Goal: Task Accomplishment & Management: Manage account settings

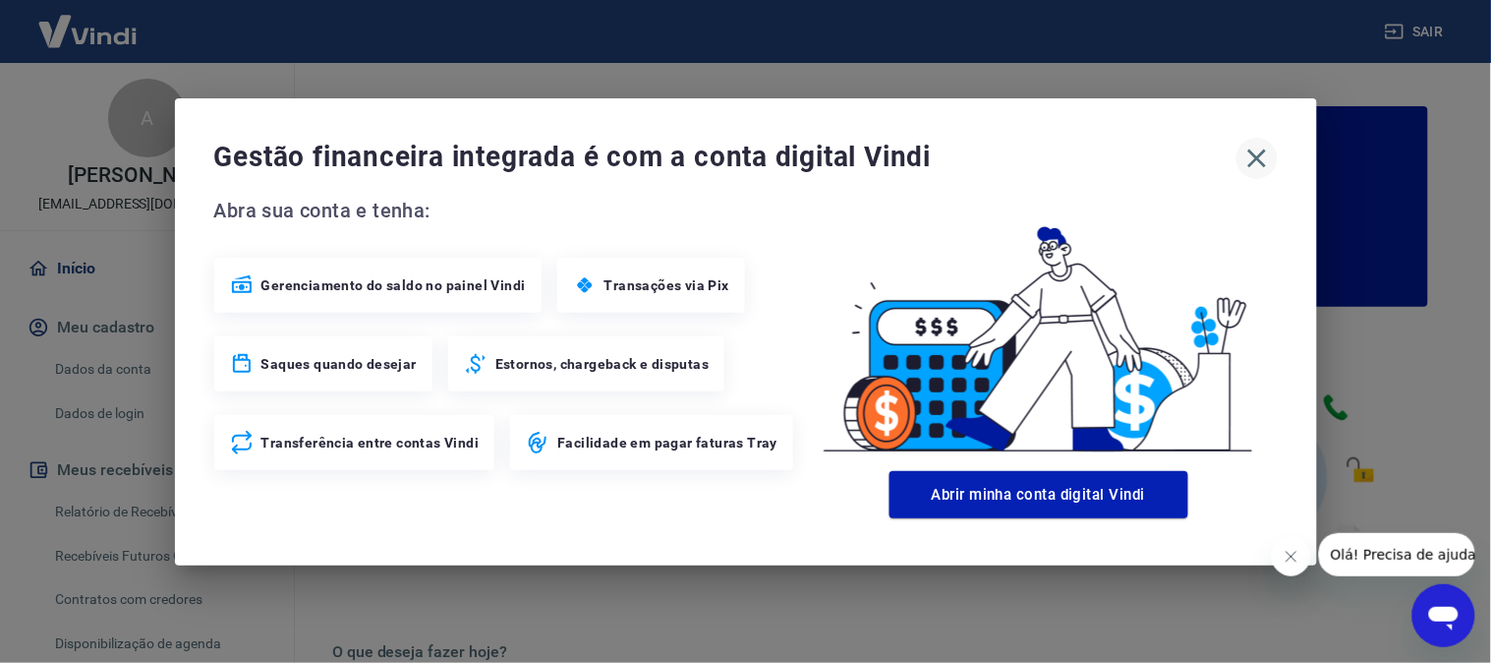
click at [1270, 159] on icon "button" at bounding box center [1257, 158] width 31 height 31
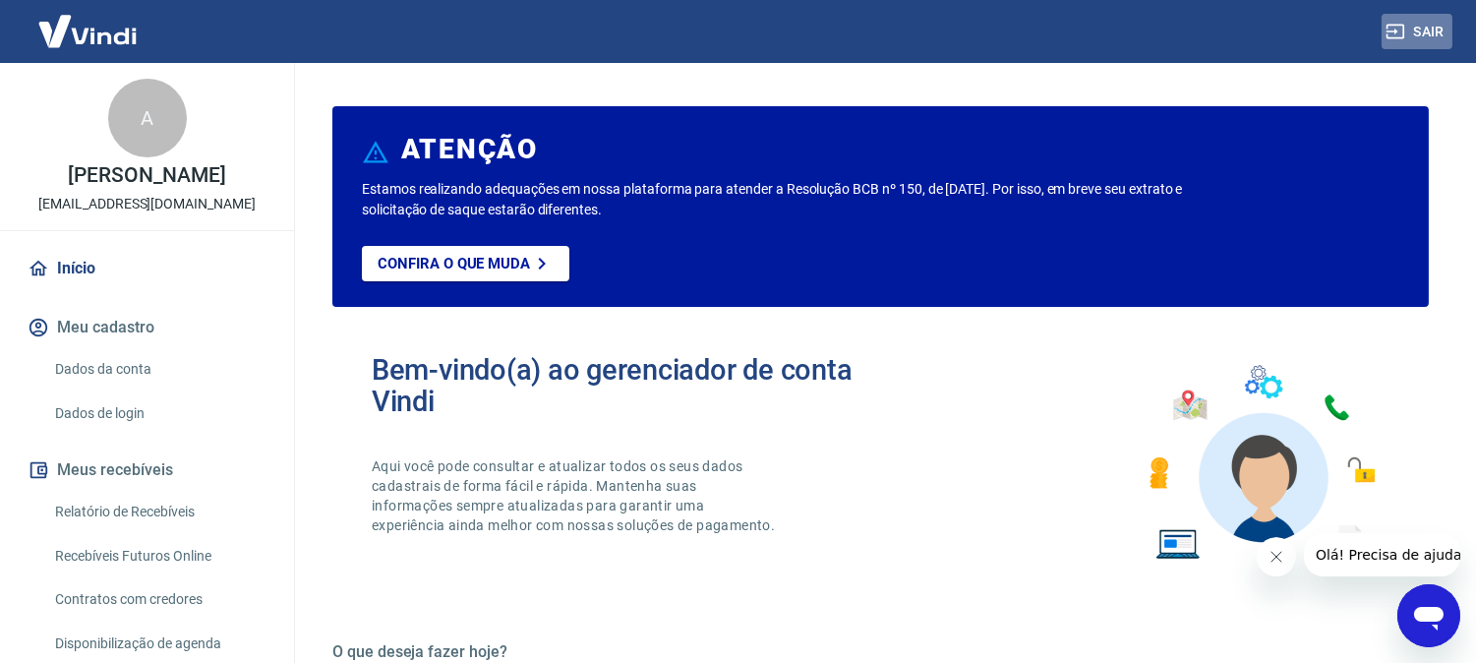
click at [1439, 20] on button "Sair" at bounding box center [1416, 32] width 71 height 36
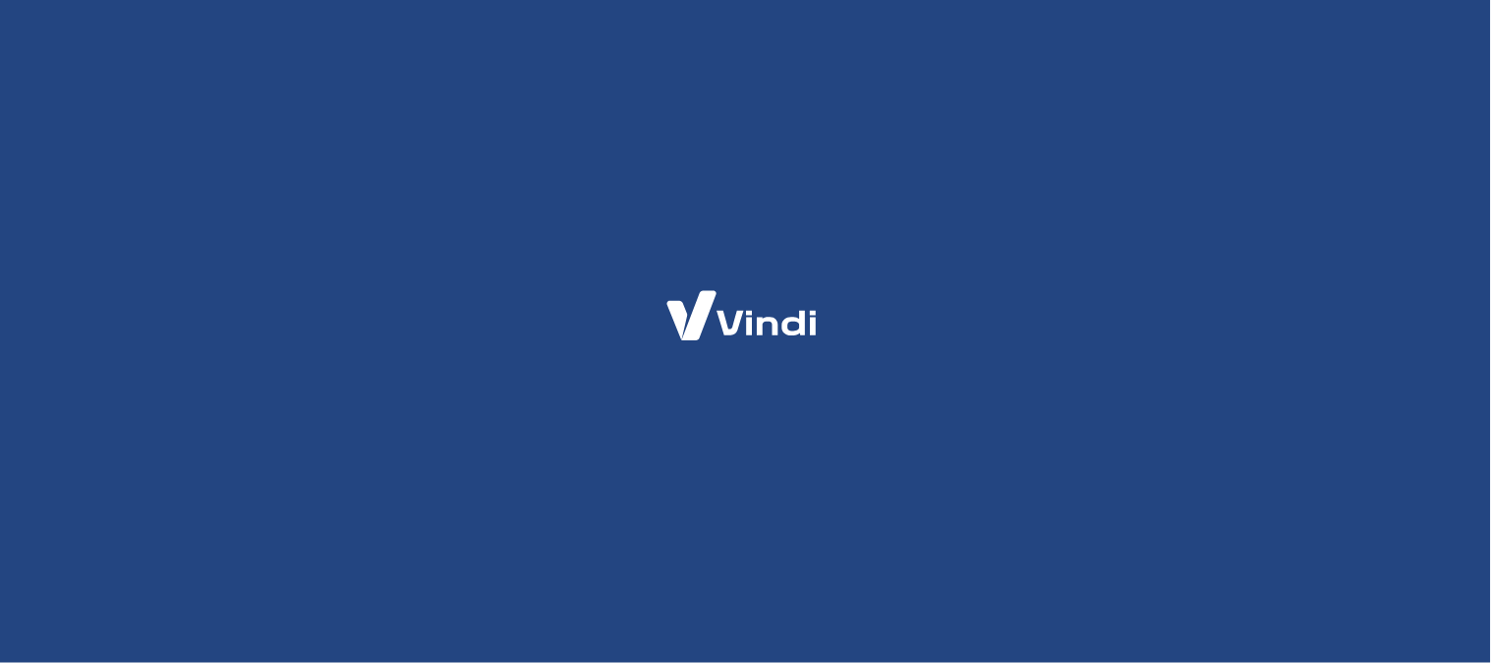
click at [1154, 0] on html at bounding box center [745, 0] width 1491 height 0
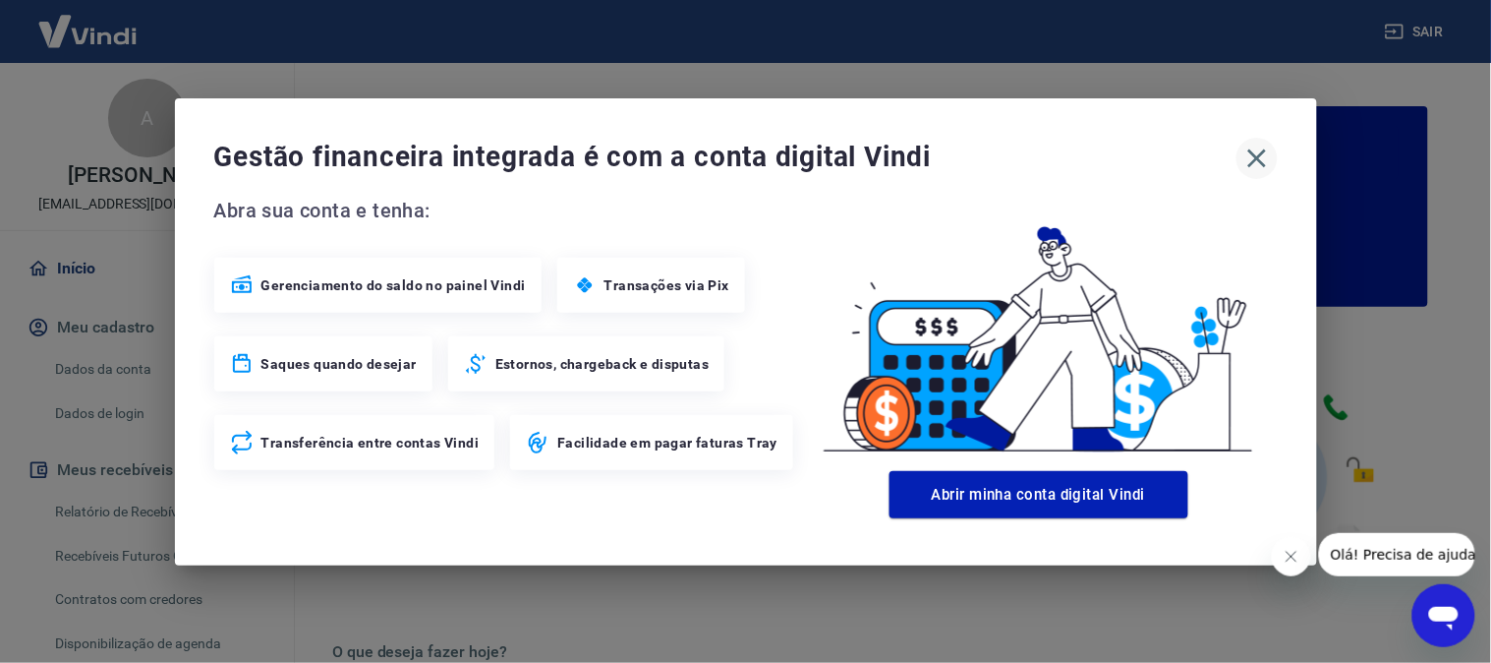
click at [1258, 165] on icon "button" at bounding box center [1257, 158] width 31 height 31
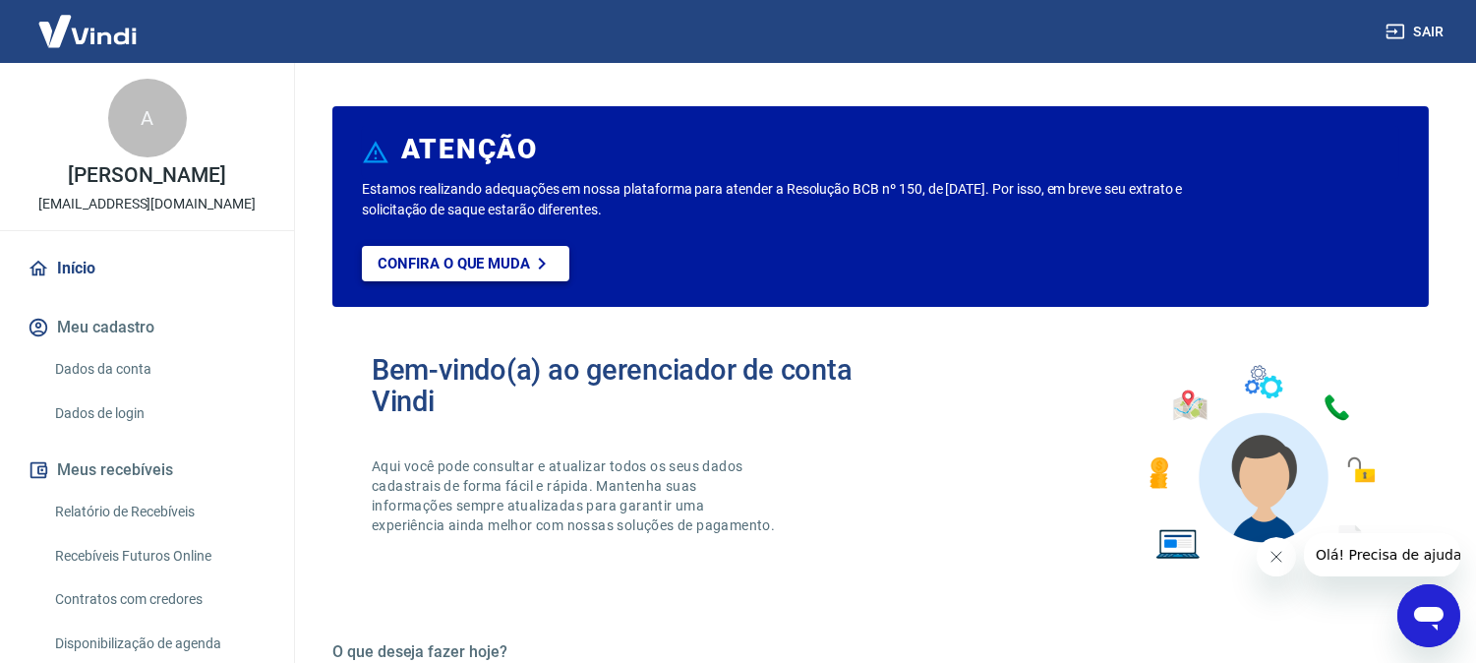
click at [531, 263] on icon at bounding box center [542, 264] width 24 height 24
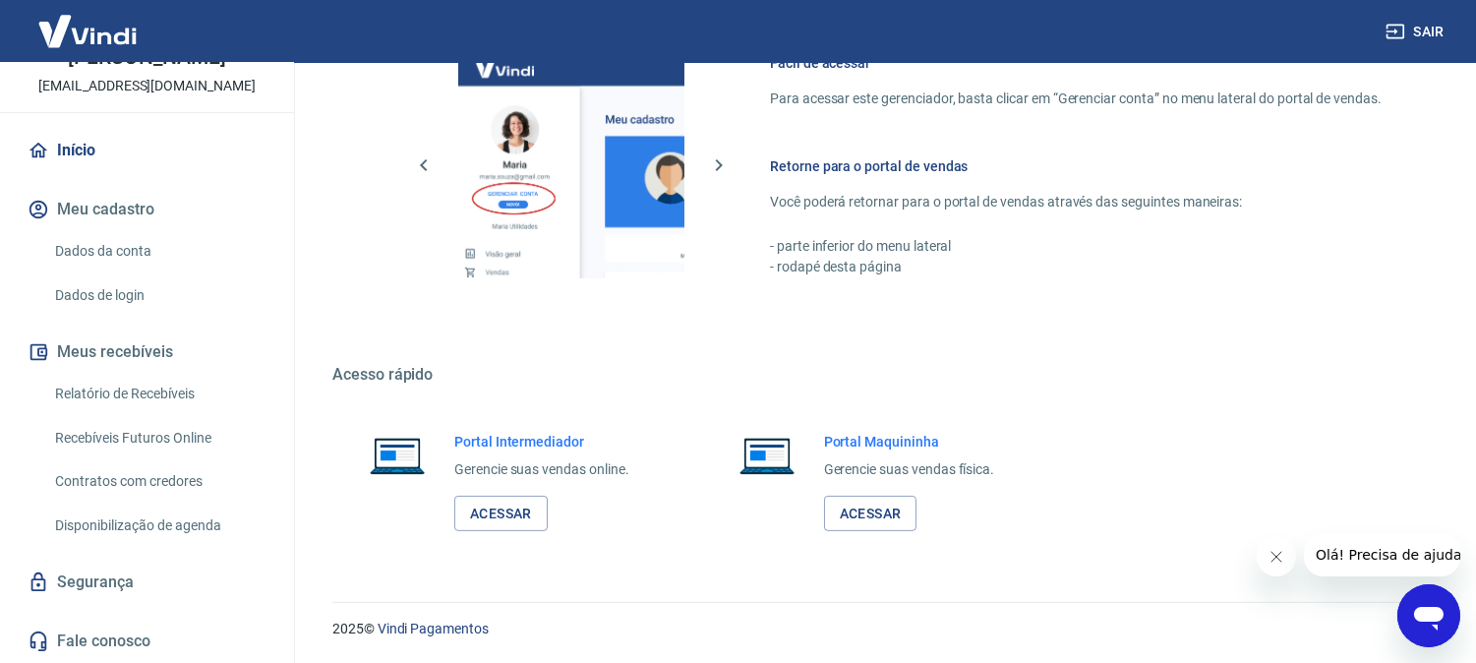
scroll to position [138, 0]
click at [125, 391] on link "Relatório de Recebíveis" at bounding box center [158, 394] width 223 height 40
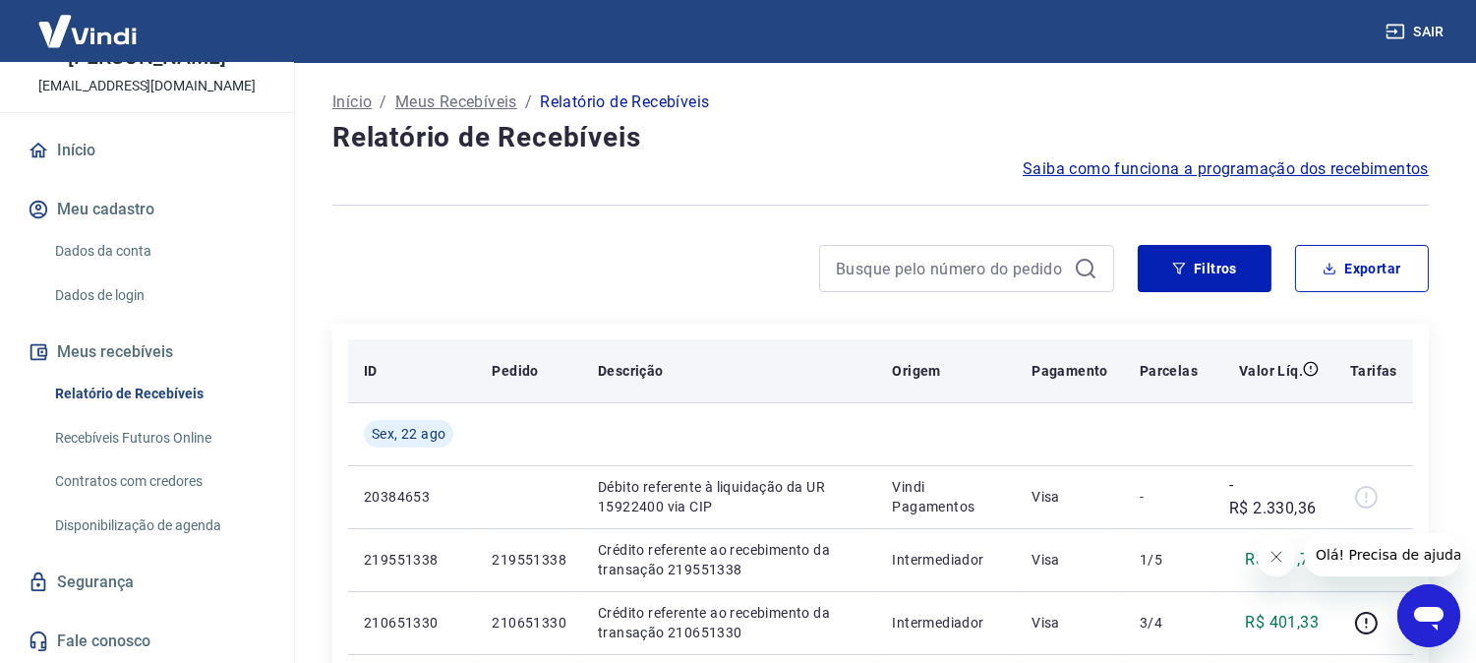
scroll to position [109, 0]
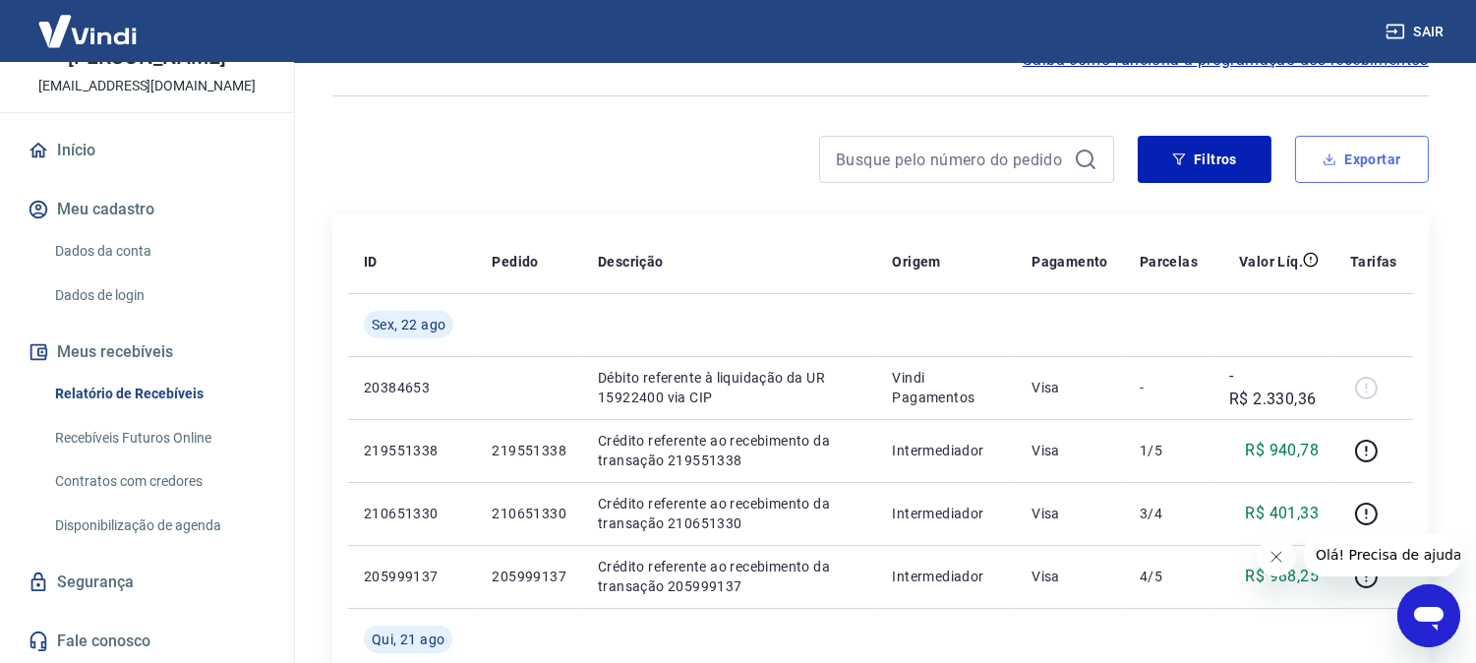
click at [1365, 164] on button "Exportar" at bounding box center [1362, 159] width 134 height 47
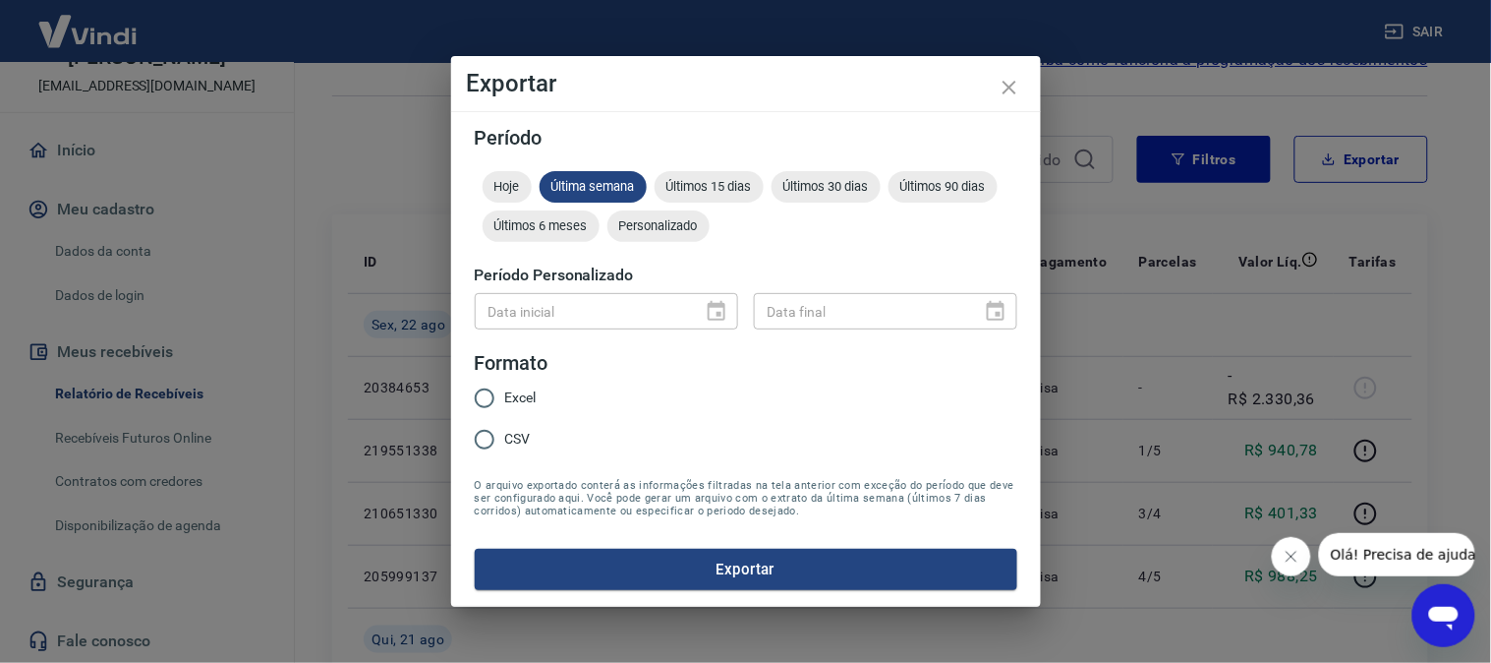
click at [1158, 306] on div "Exportar Período Hoje Última semana Últimos 15 dias Últimos 30 dias Últimos 90 …" at bounding box center [745, 331] width 1491 height 663
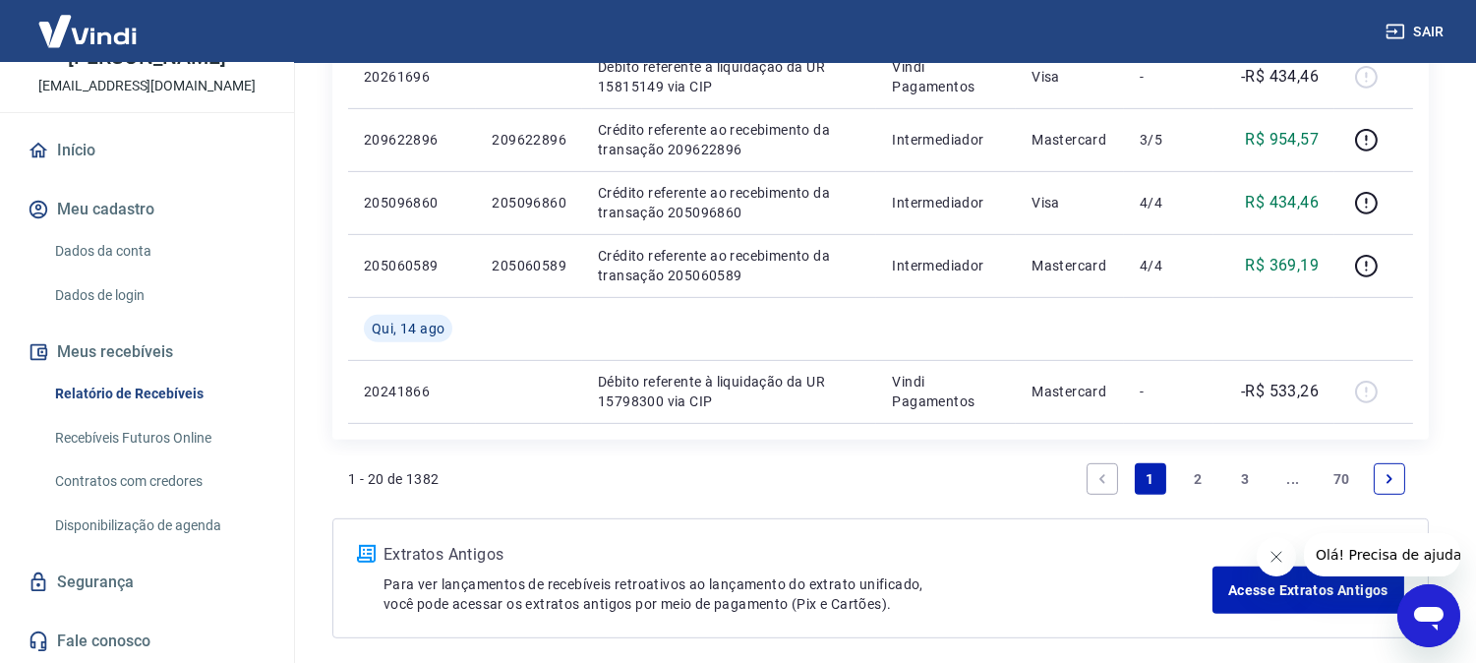
scroll to position [1698, 0]
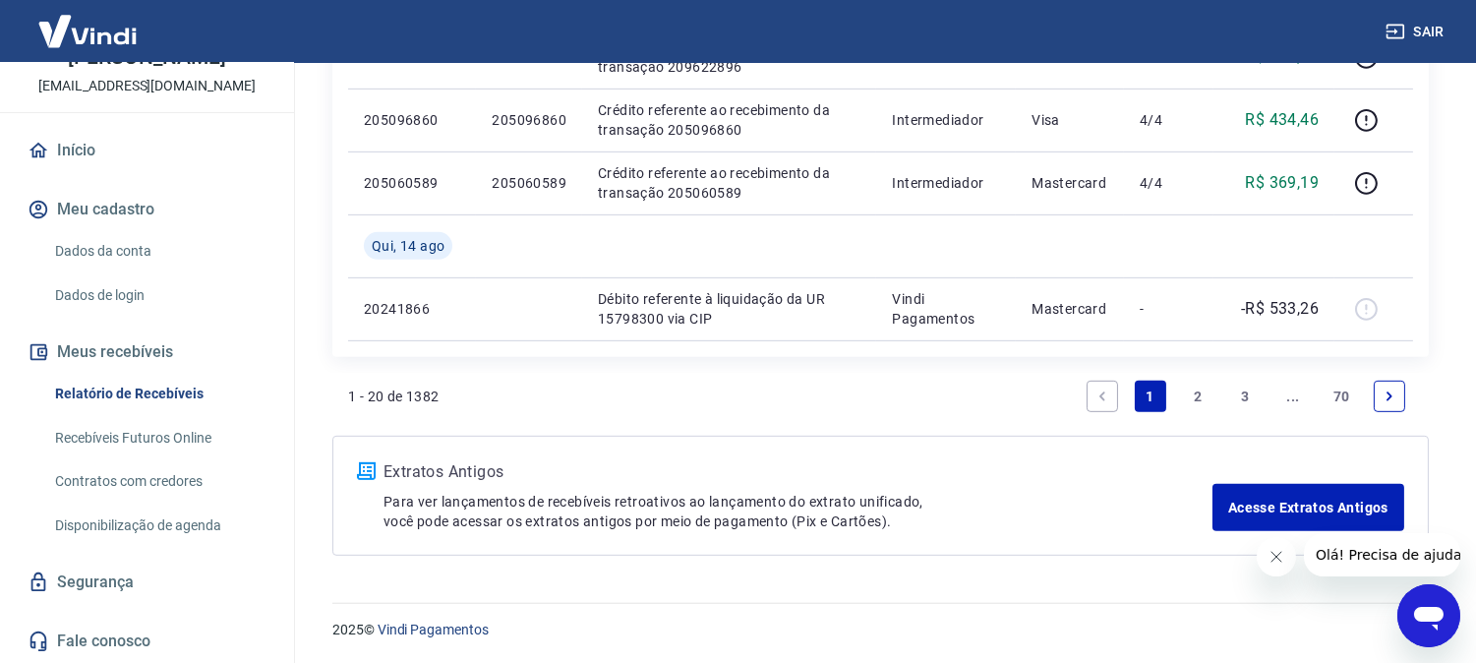
click at [1393, 398] on icon "Next page" at bounding box center [1389, 396] width 14 height 14
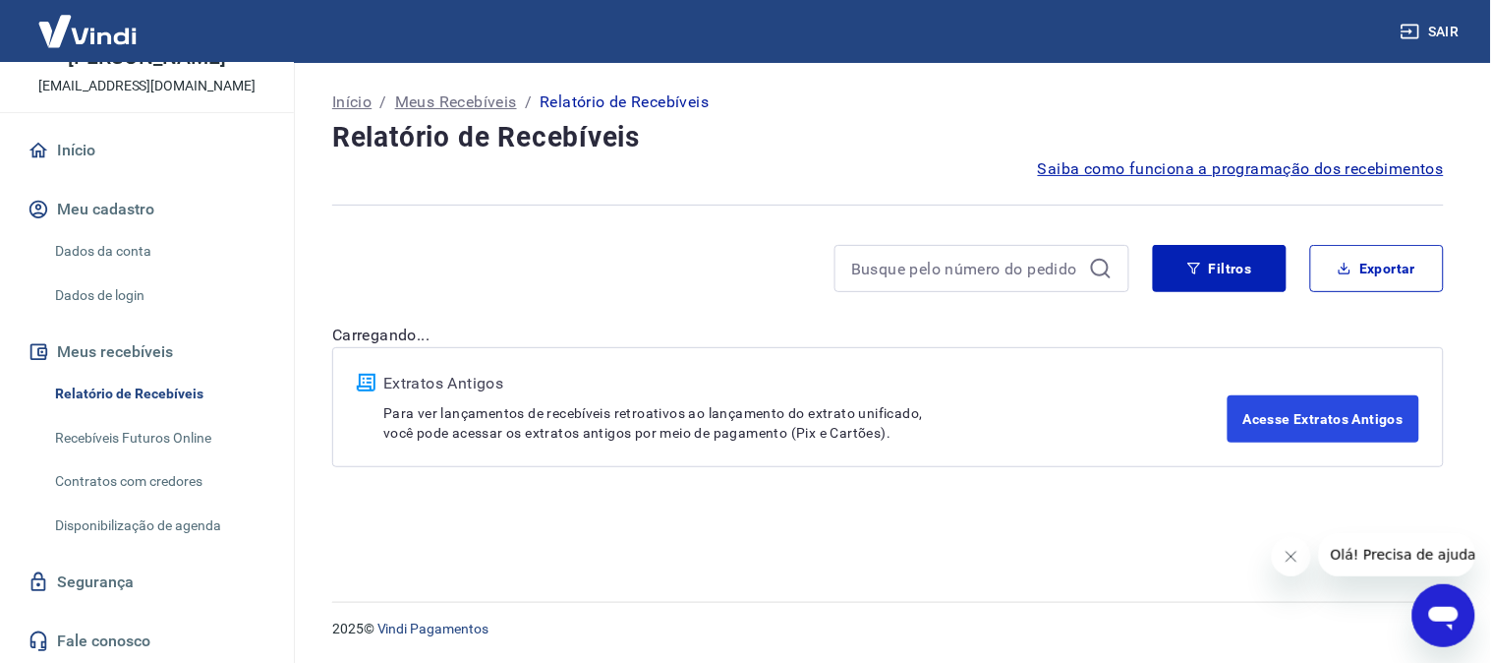
click at [1393, 398] on link "Acesse Extratos Antigos" at bounding box center [1324, 418] width 192 height 47
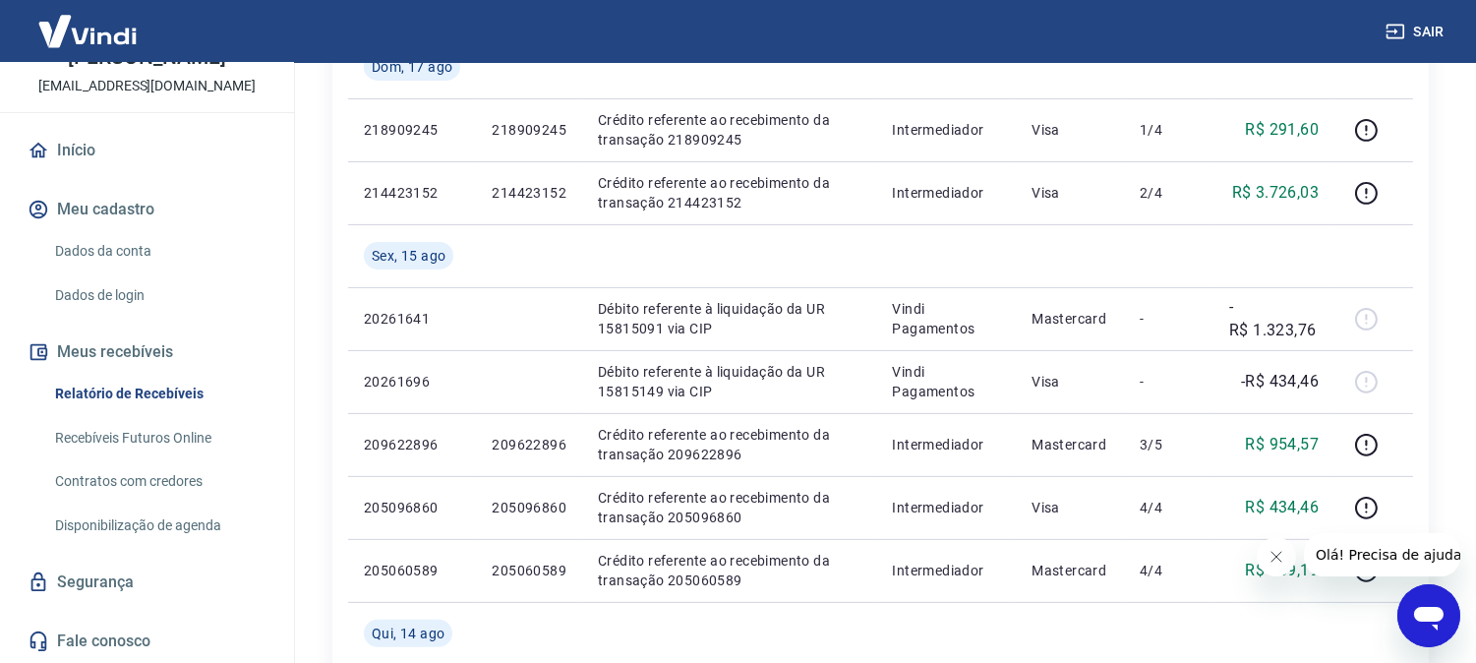
scroll to position [1698, 0]
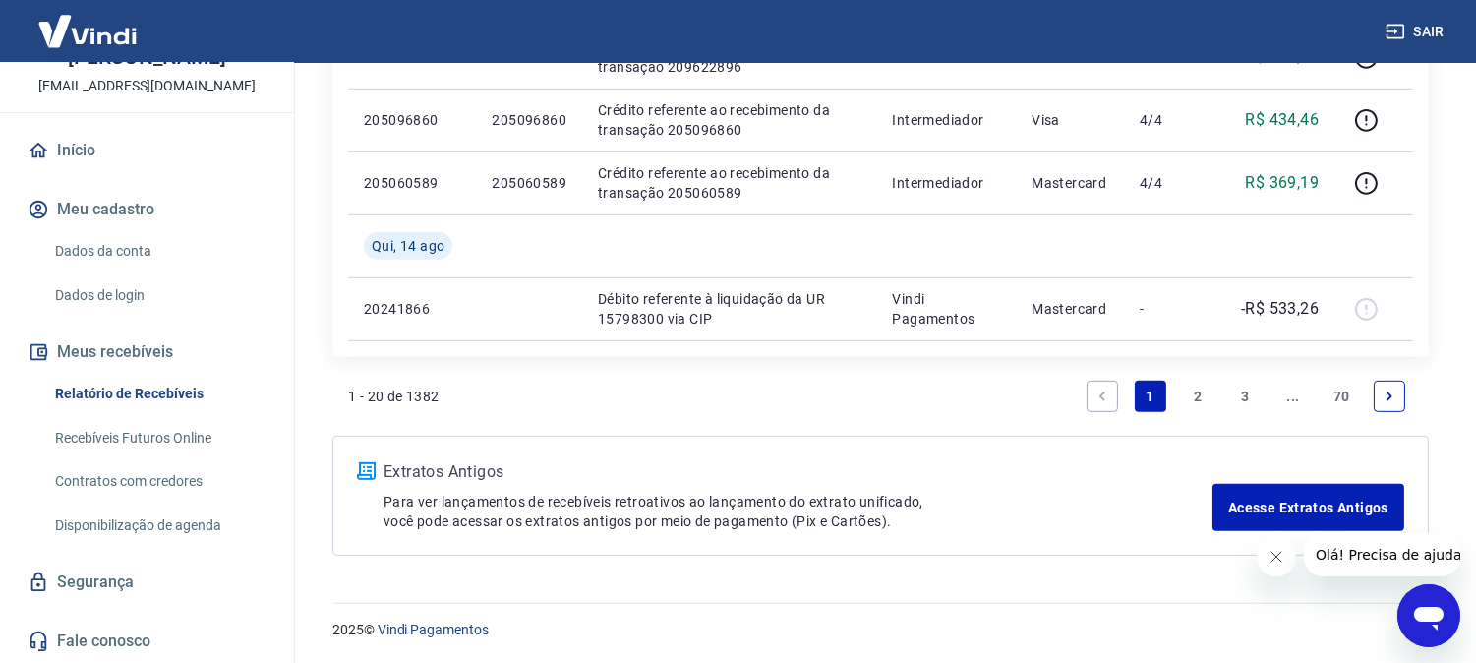
click at [1271, 557] on icon "Fechar mensagem da empresa" at bounding box center [1275, 556] width 16 height 16
click at [1393, 397] on icon "Next page" at bounding box center [1389, 396] width 14 height 14
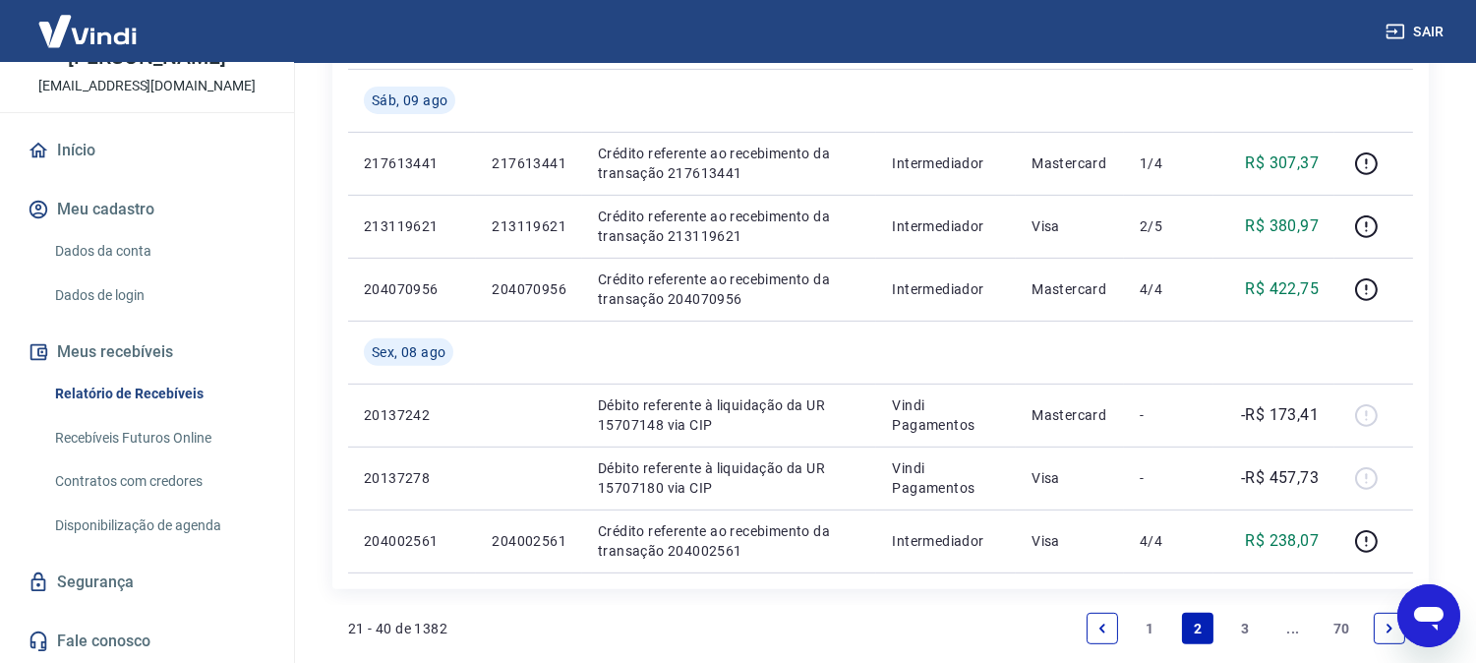
scroll to position [1761, 0]
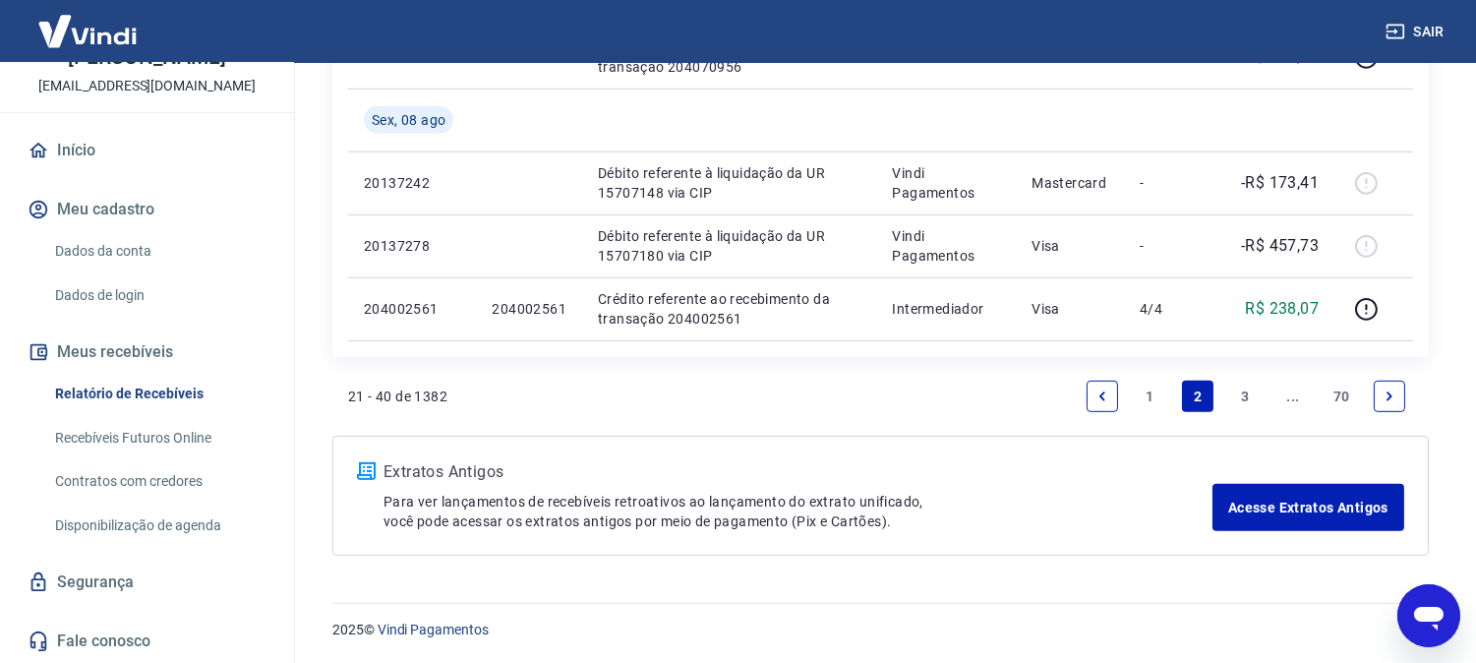
click at [1384, 398] on icon "Next page" at bounding box center [1389, 396] width 14 height 14
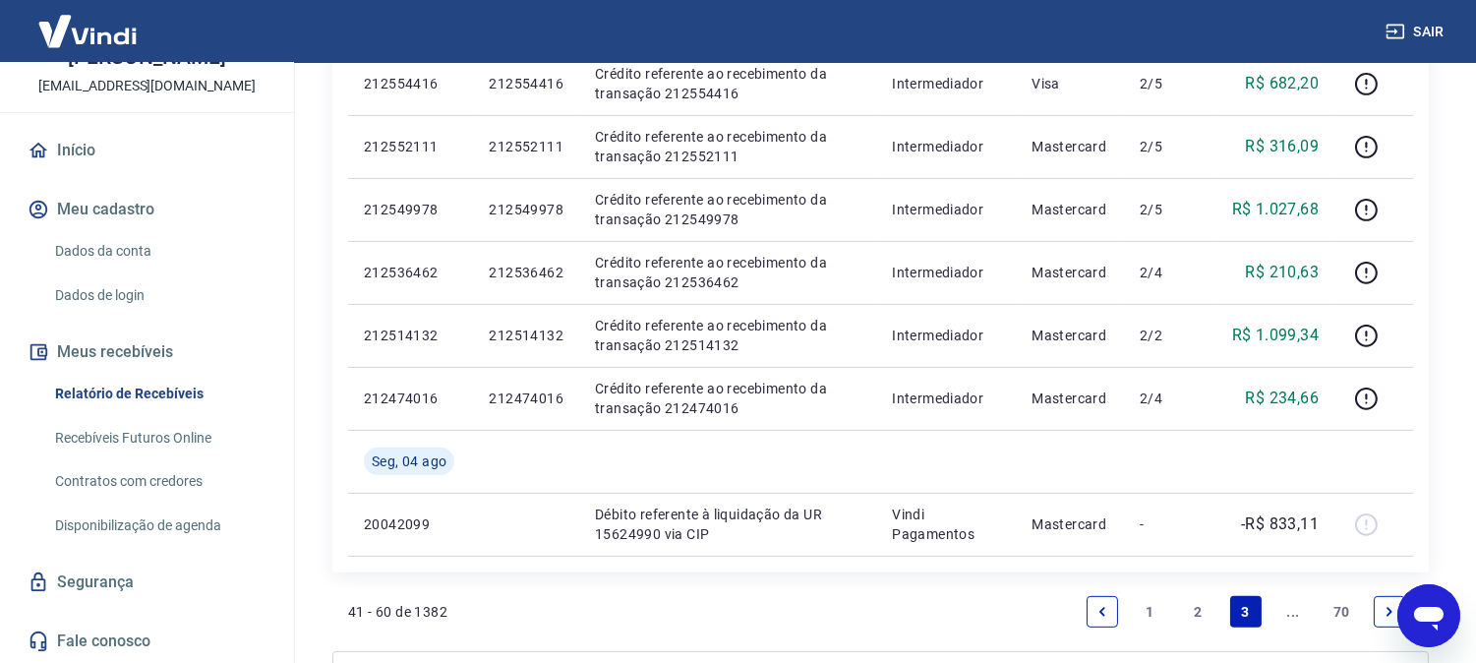
scroll to position [1635, 0]
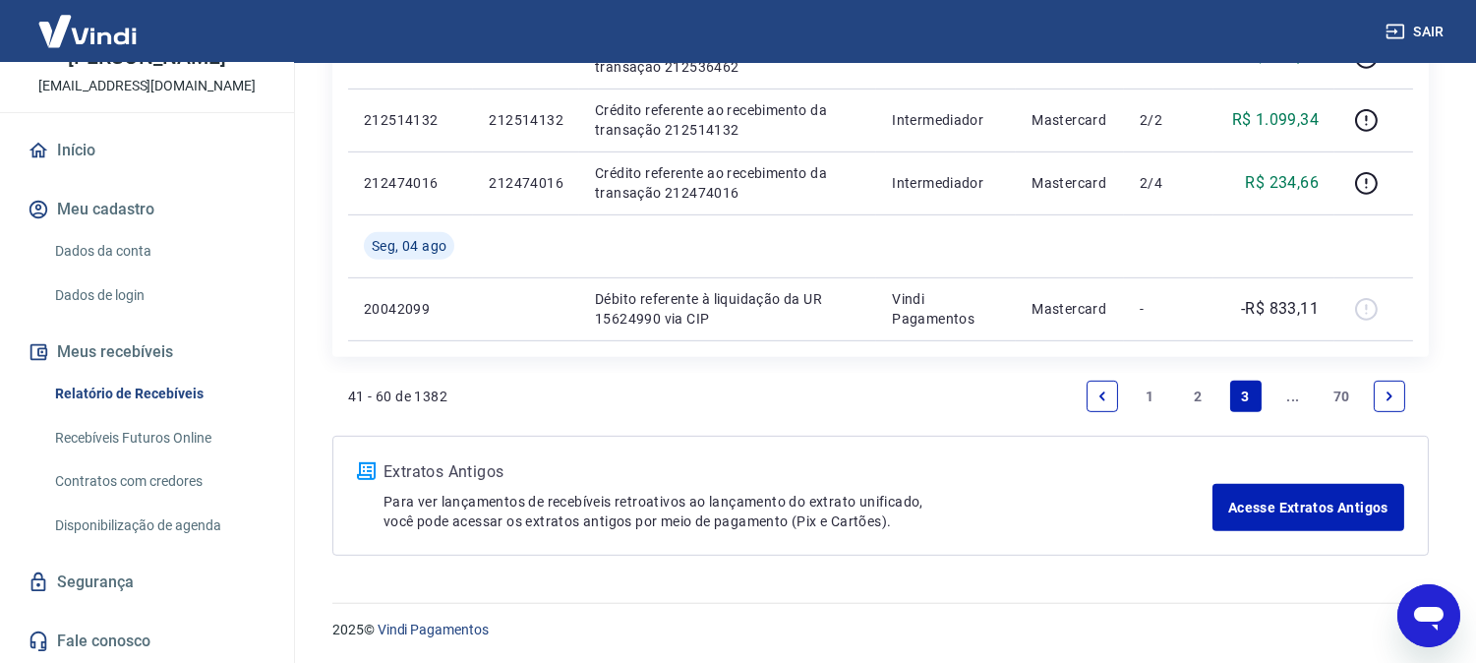
click at [1390, 399] on icon "Next page" at bounding box center [1389, 396] width 14 height 14
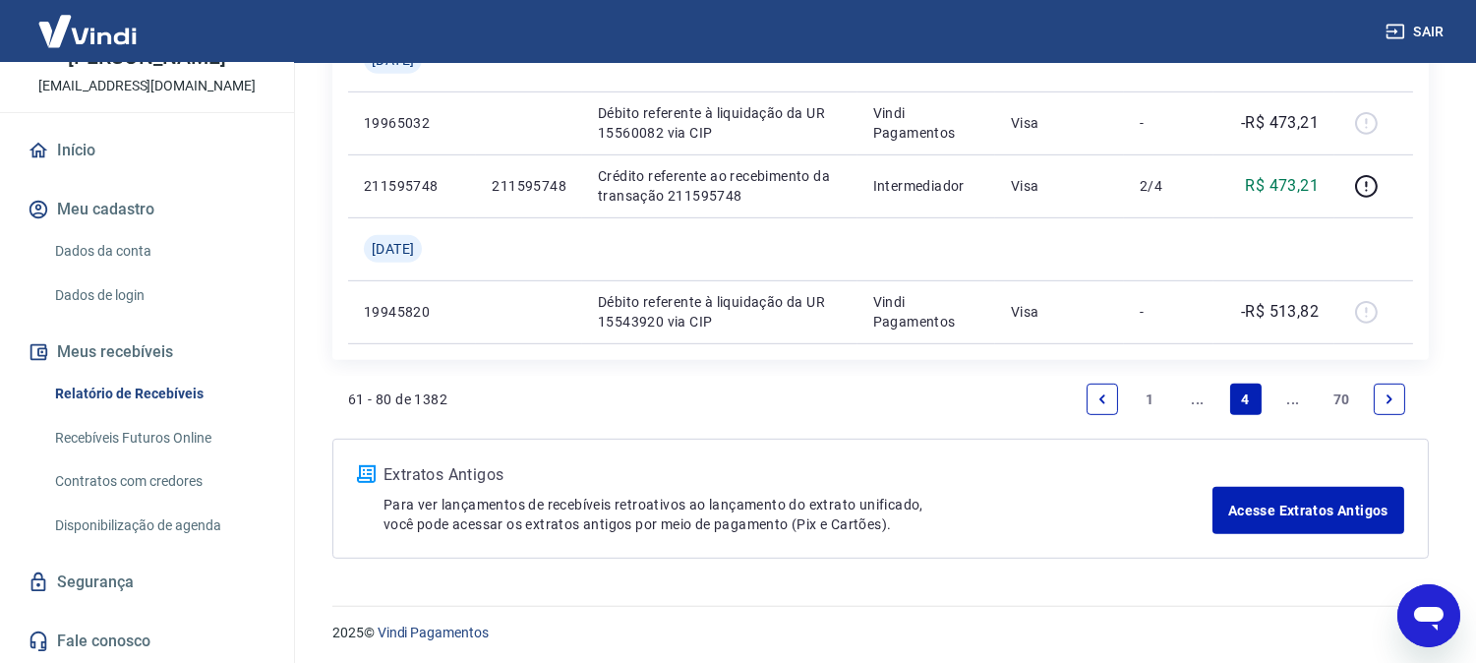
scroll to position [1761, 0]
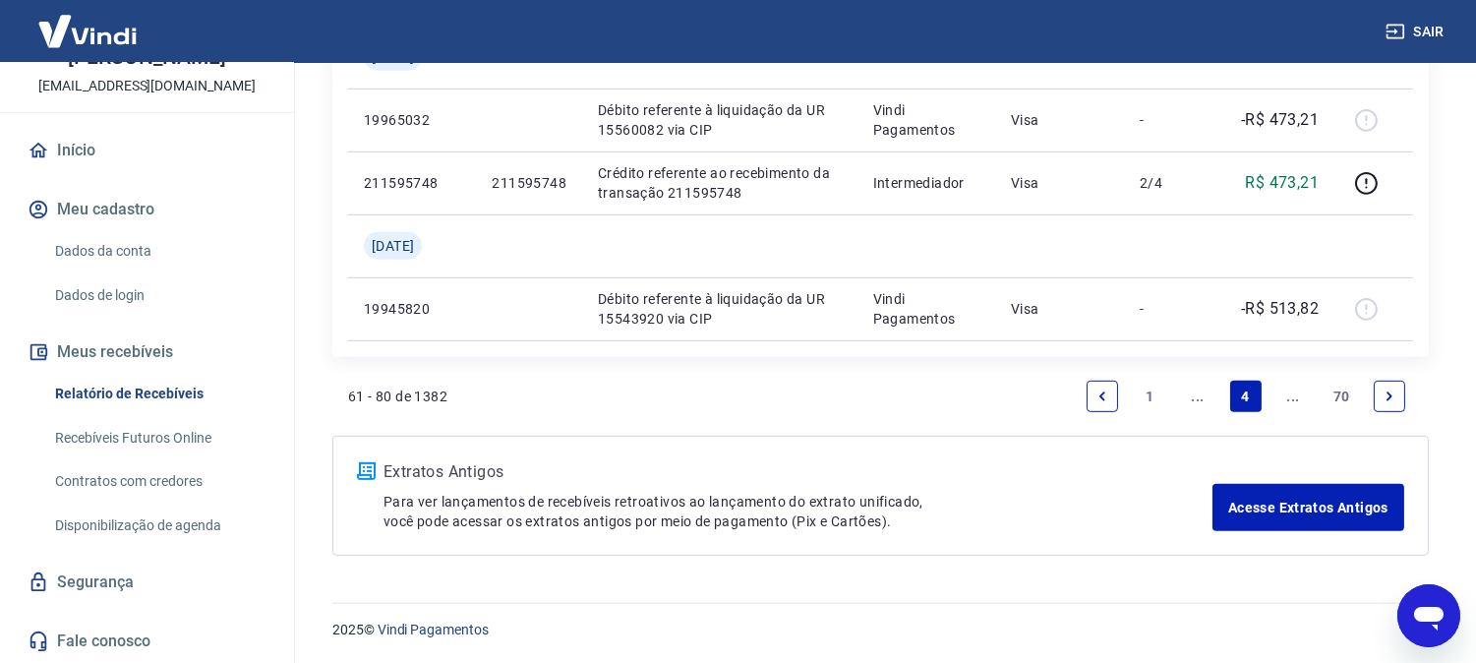
click at [1390, 389] on icon "Next page" at bounding box center [1389, 396] width 14 height 14
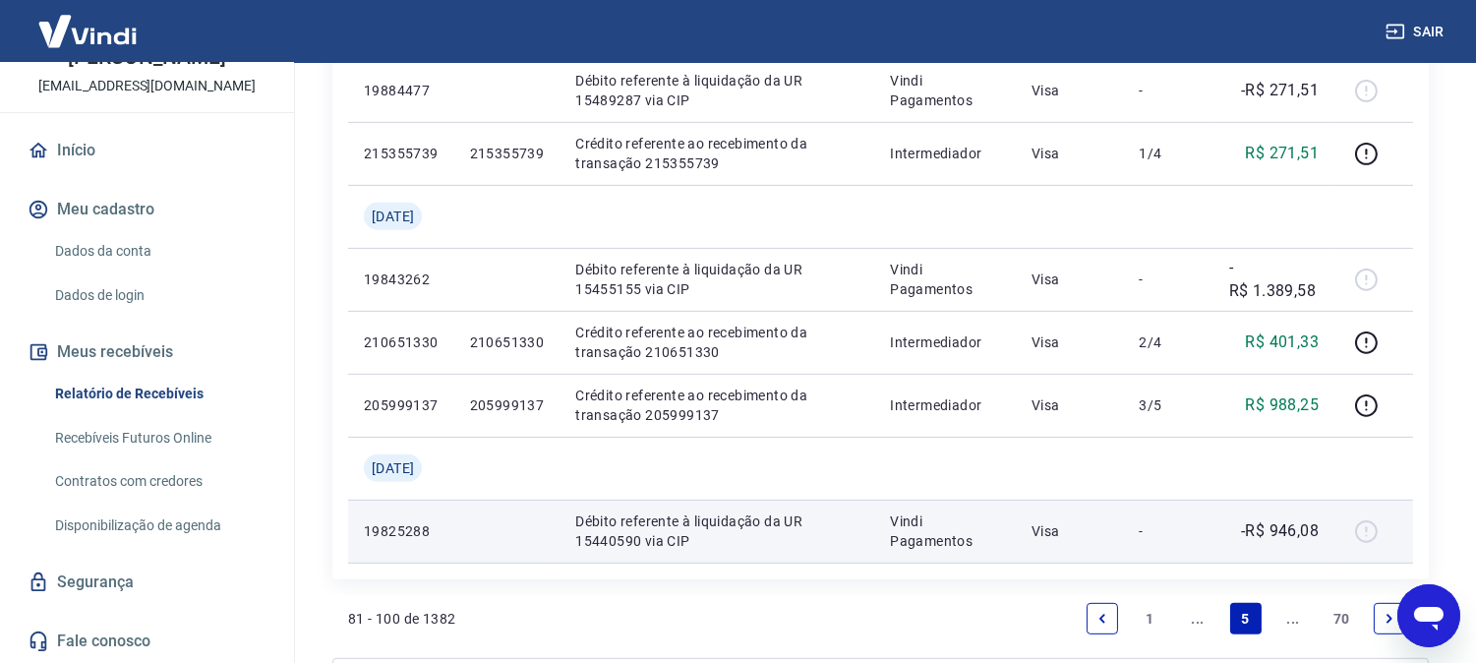
scroll to position [1638, 0]
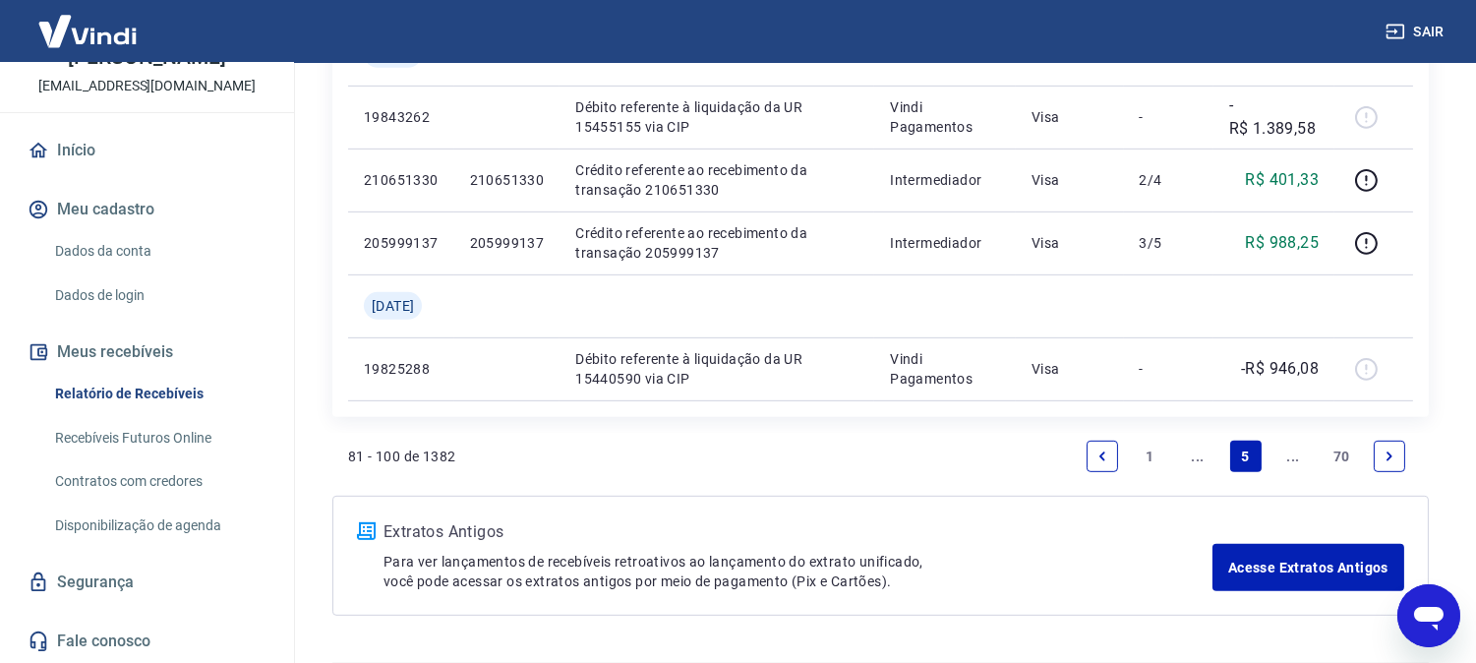
click at [1388, 454] on icon "Next page" at bounding box center [1389, 456] width 14 height 14
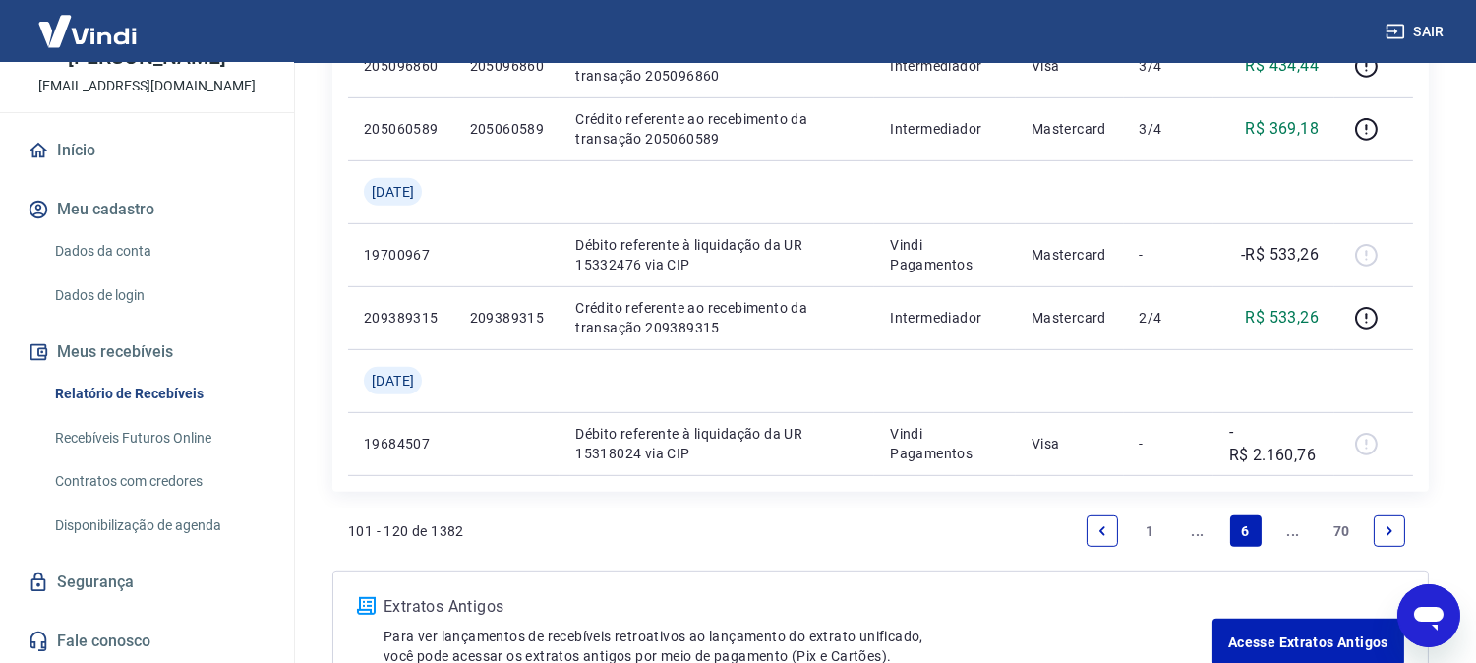
scroll to position [1761, 0]
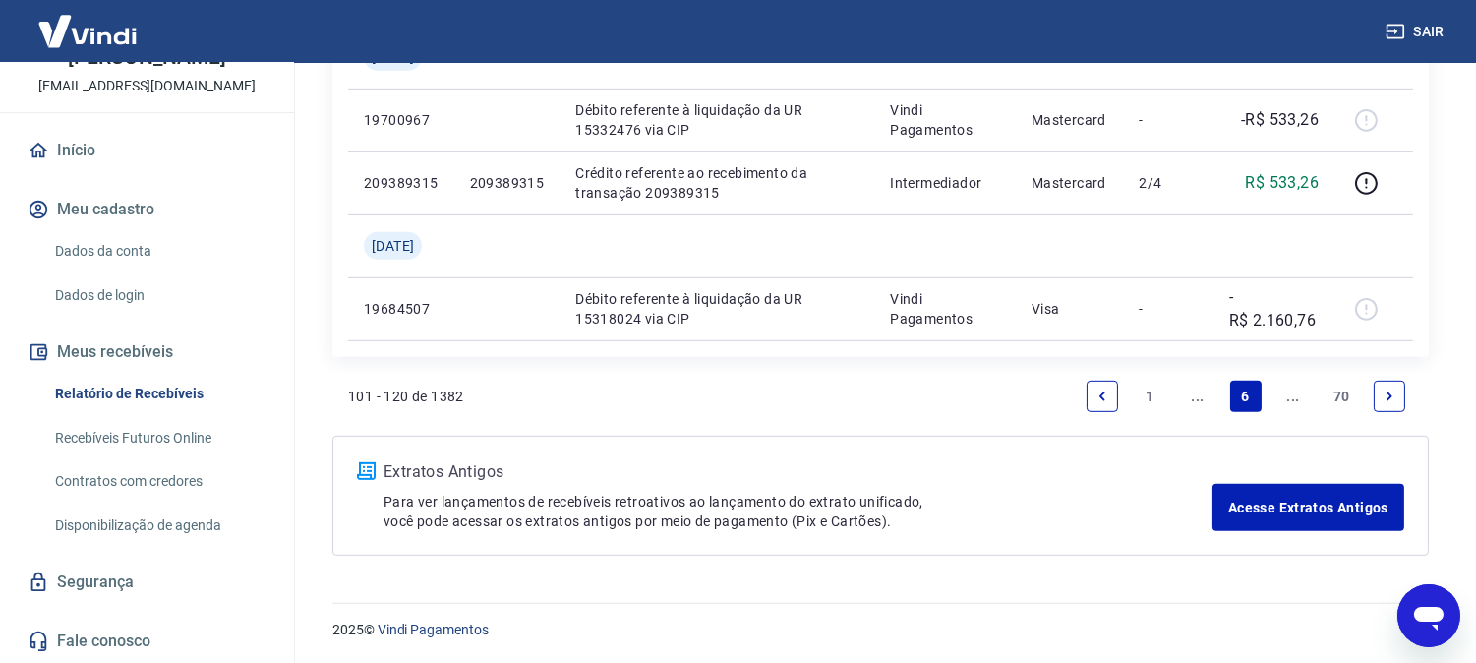
click at [1396, 393] on link "Next page" at bounding box center [1389, 395] width 31 height 31
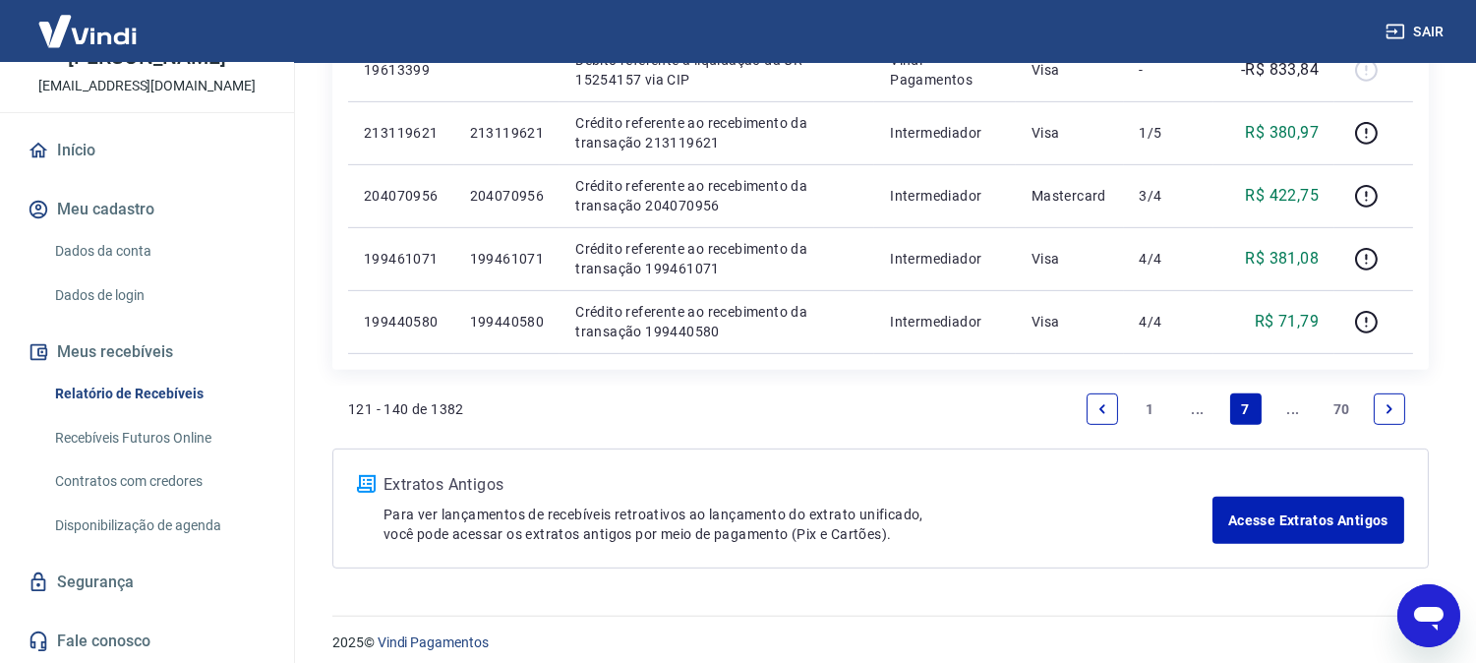
scroll to position [1635, 0]
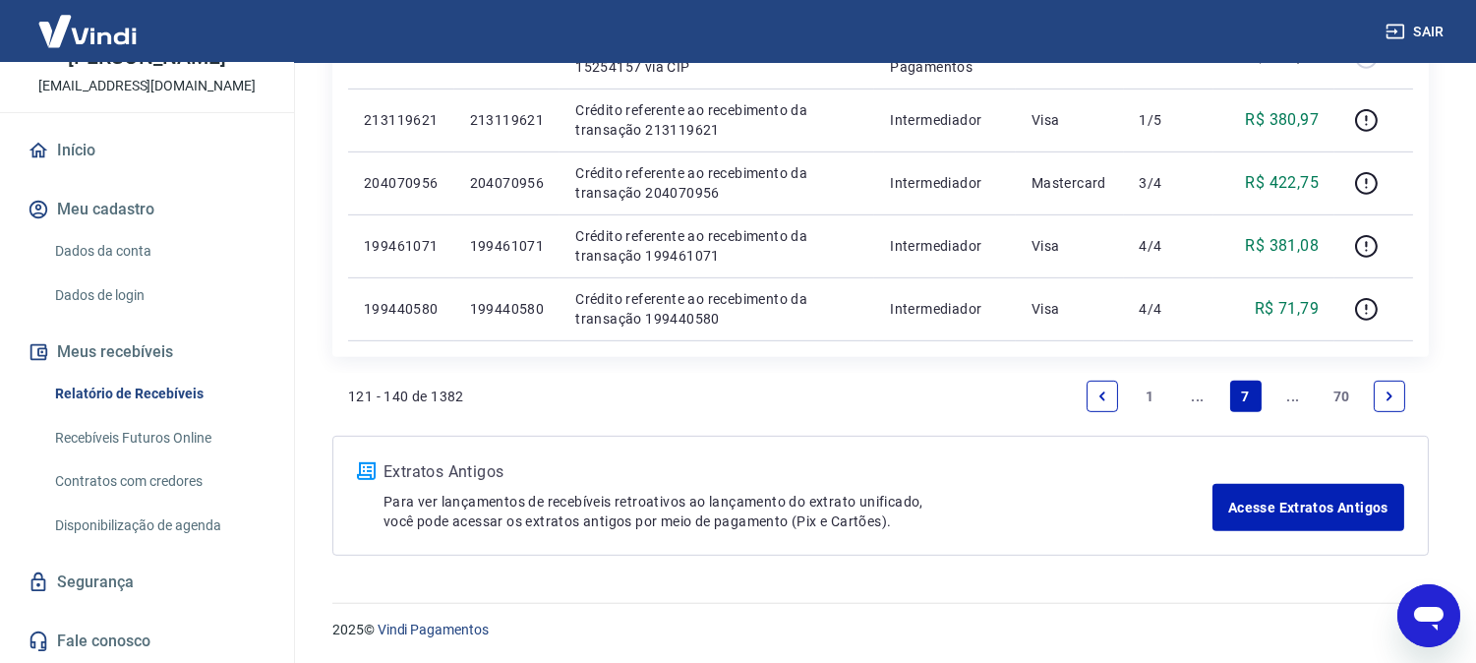
click at [1396, 393] on link "Next page" at bounding box center [1389, 395] width 31 height 31
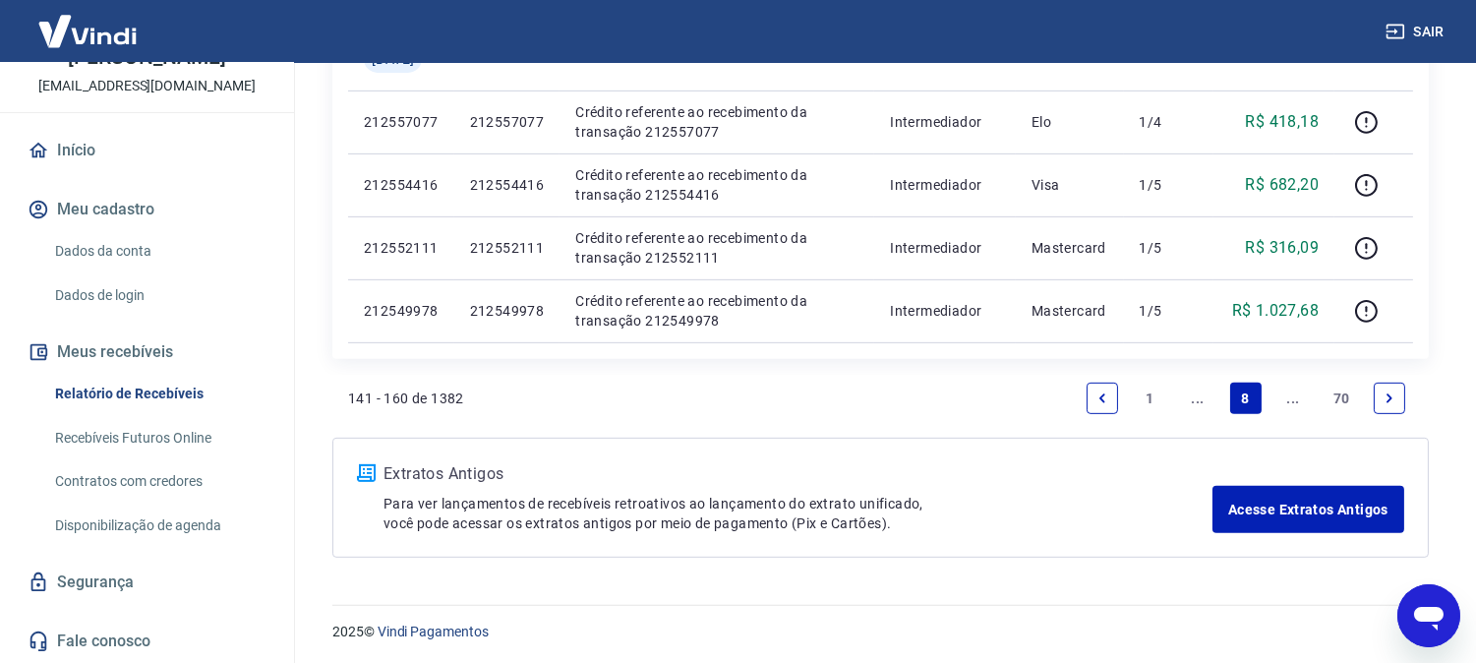
scroll to position [1571, 0]
click at [1396, 393] on link "Next page" at bounding box center [1389, 396] width 31 height 31
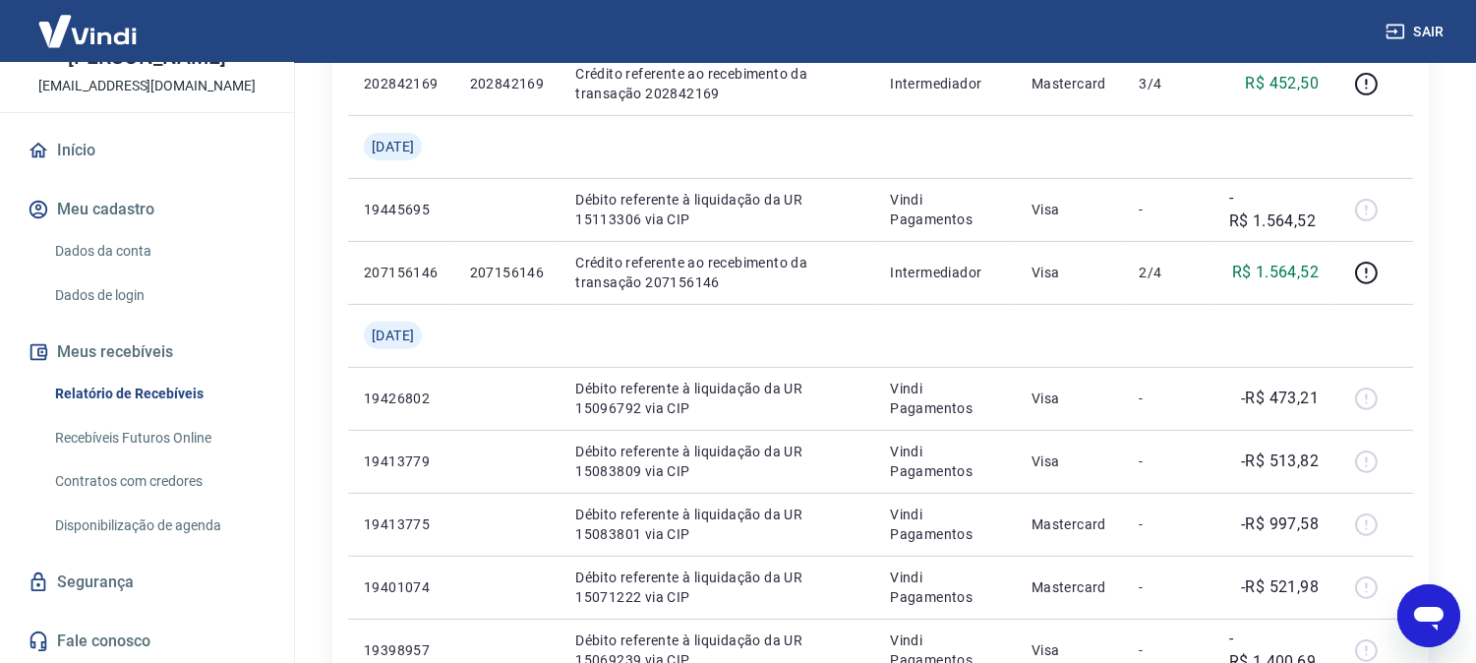
scroll to position [1761, 0]
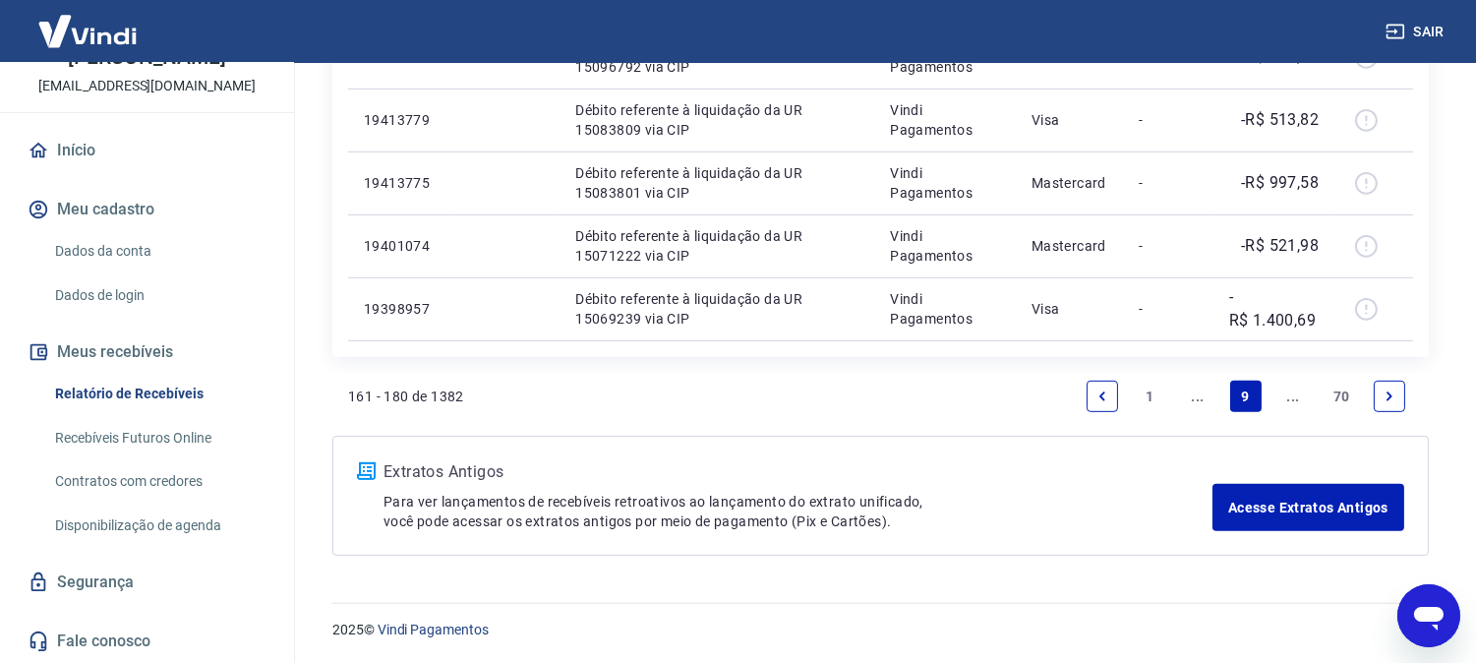
click at [1396, 393] on link "Next page" at bounding box center [1389, 395] width 31 height 31
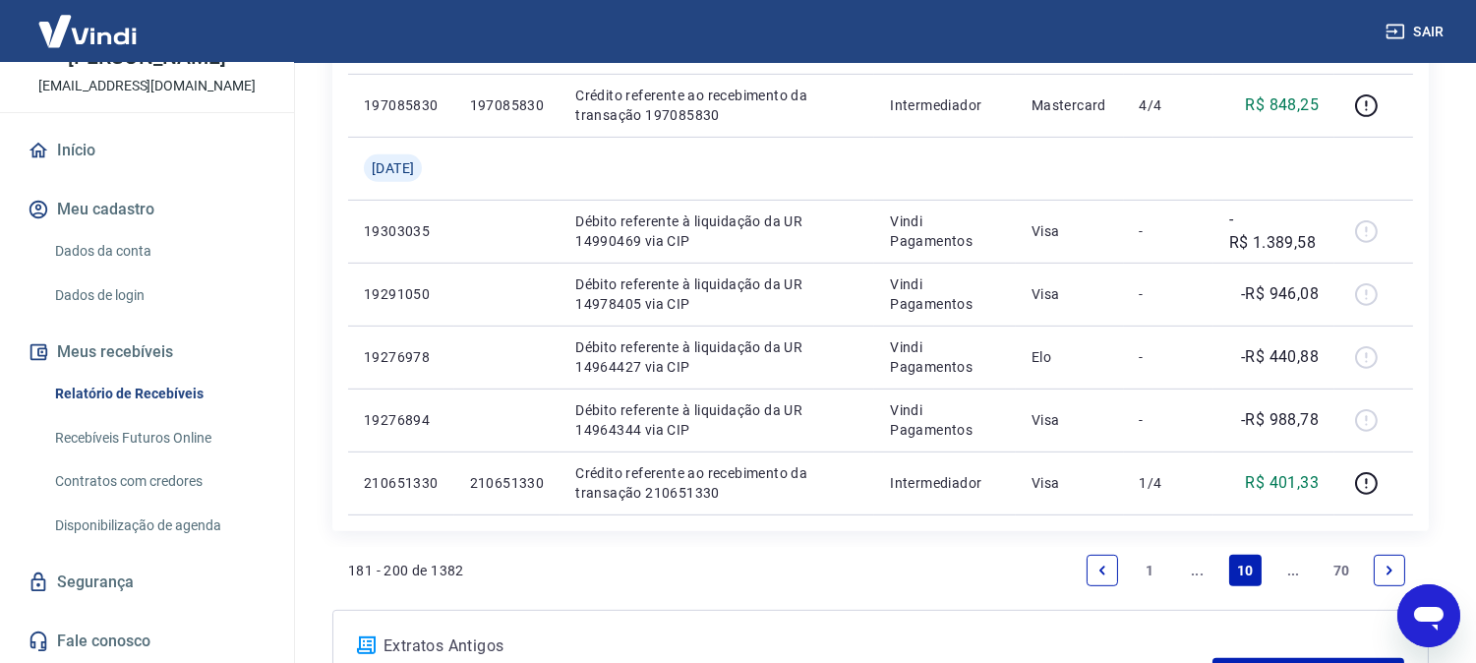
scroll to position [1698, 0]
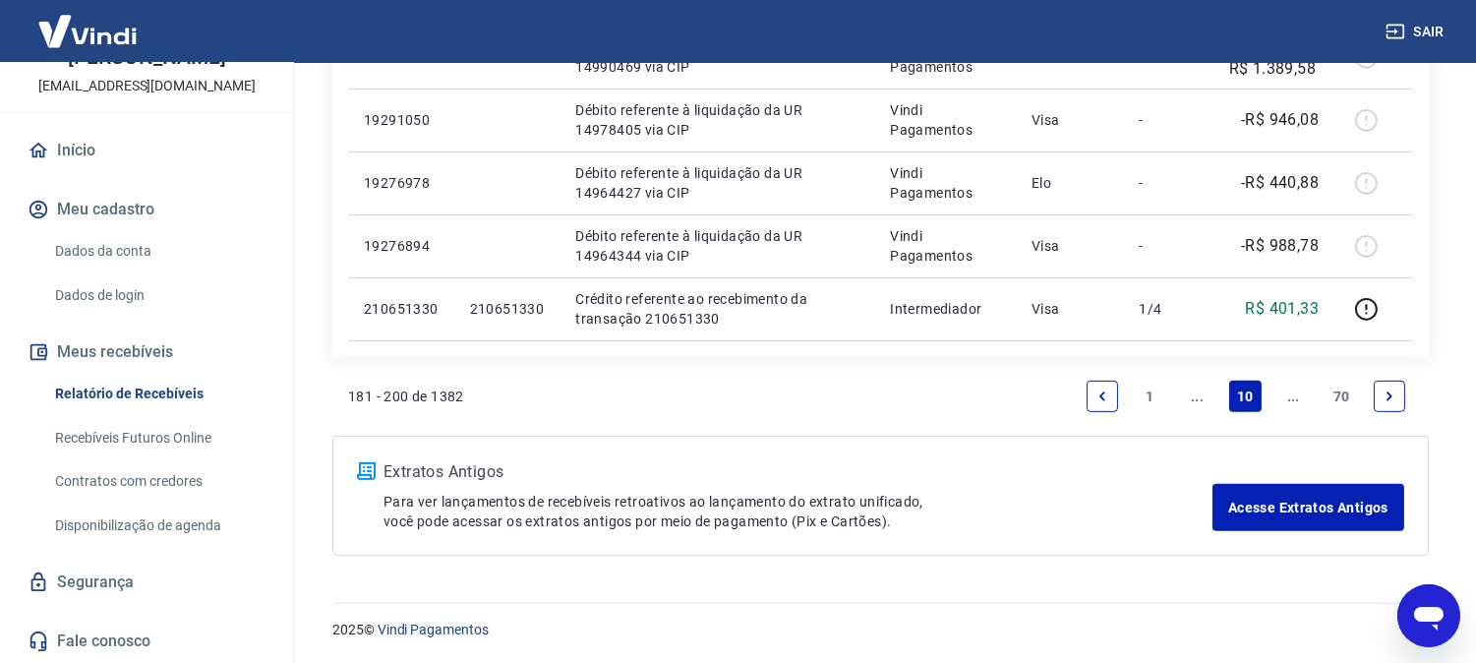
click at [1394, 389] on icon "Next page" at bounding box center [1389, 396] width 14 height 14
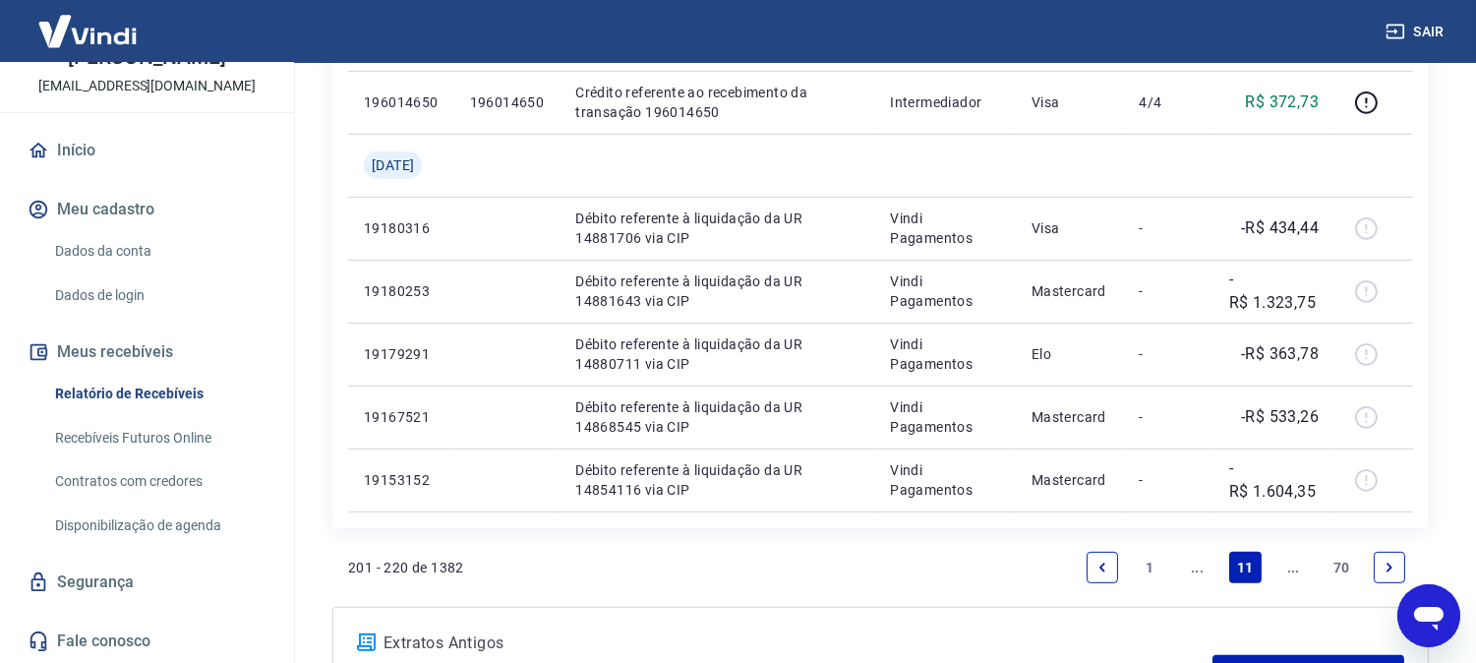
scroll to position [1761, 0]
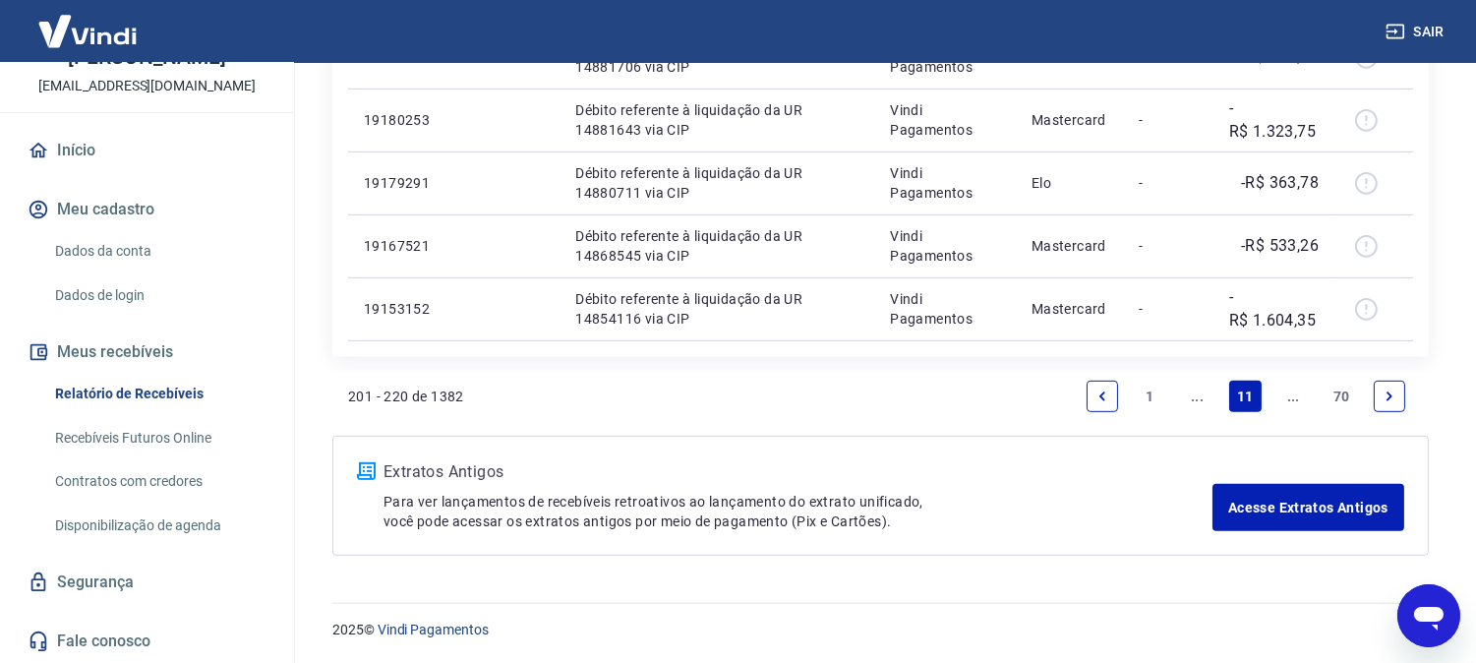
click at [1389, 393] on icon "Next page" at bounding box center [1389, 395] width 6 height 9
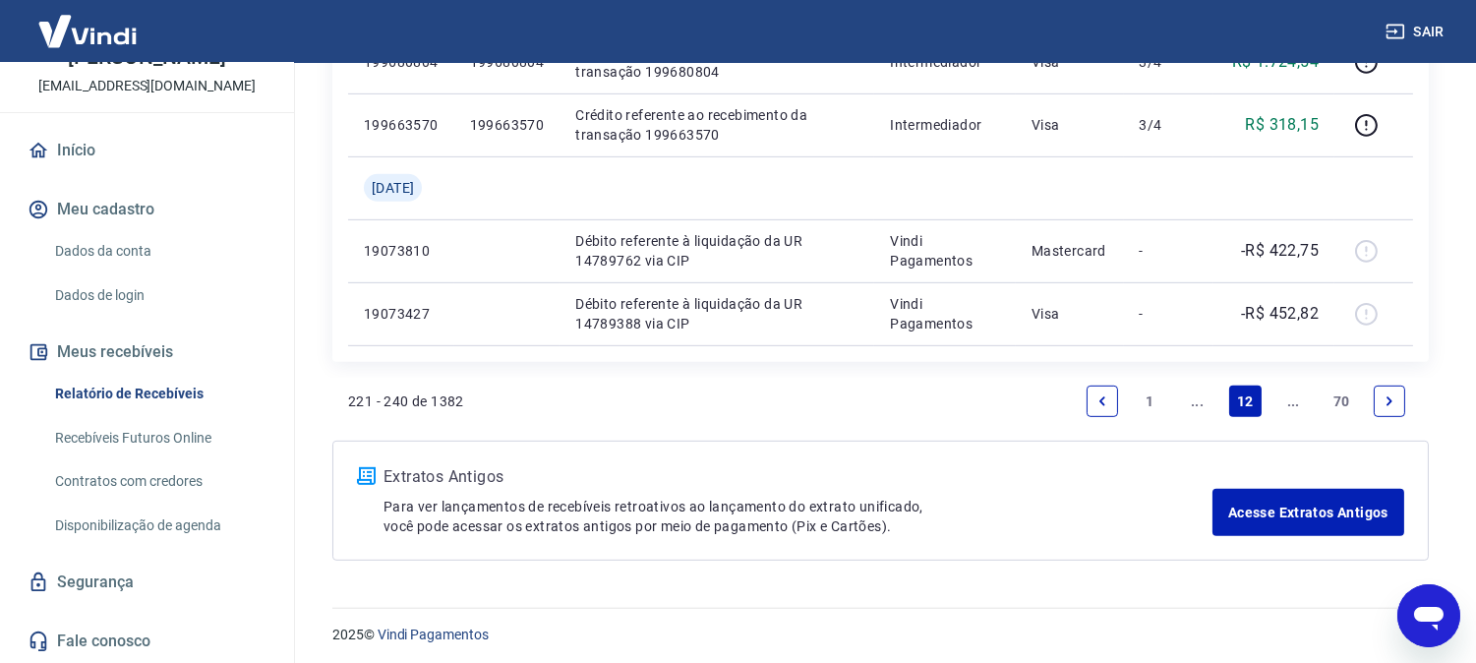
scroll to position [1761, 0]
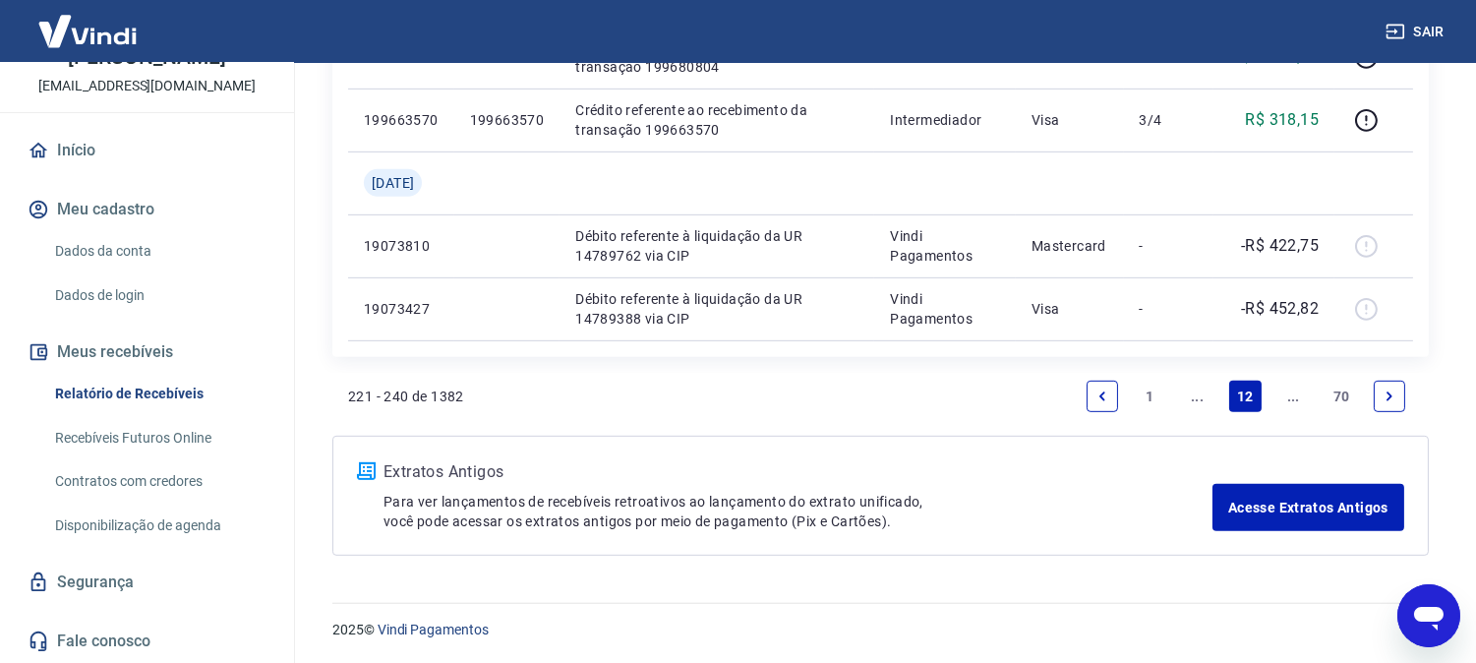
click at [1388, 396] on icon "Next page" at bounding box center [1389, 396] width 14 height 14
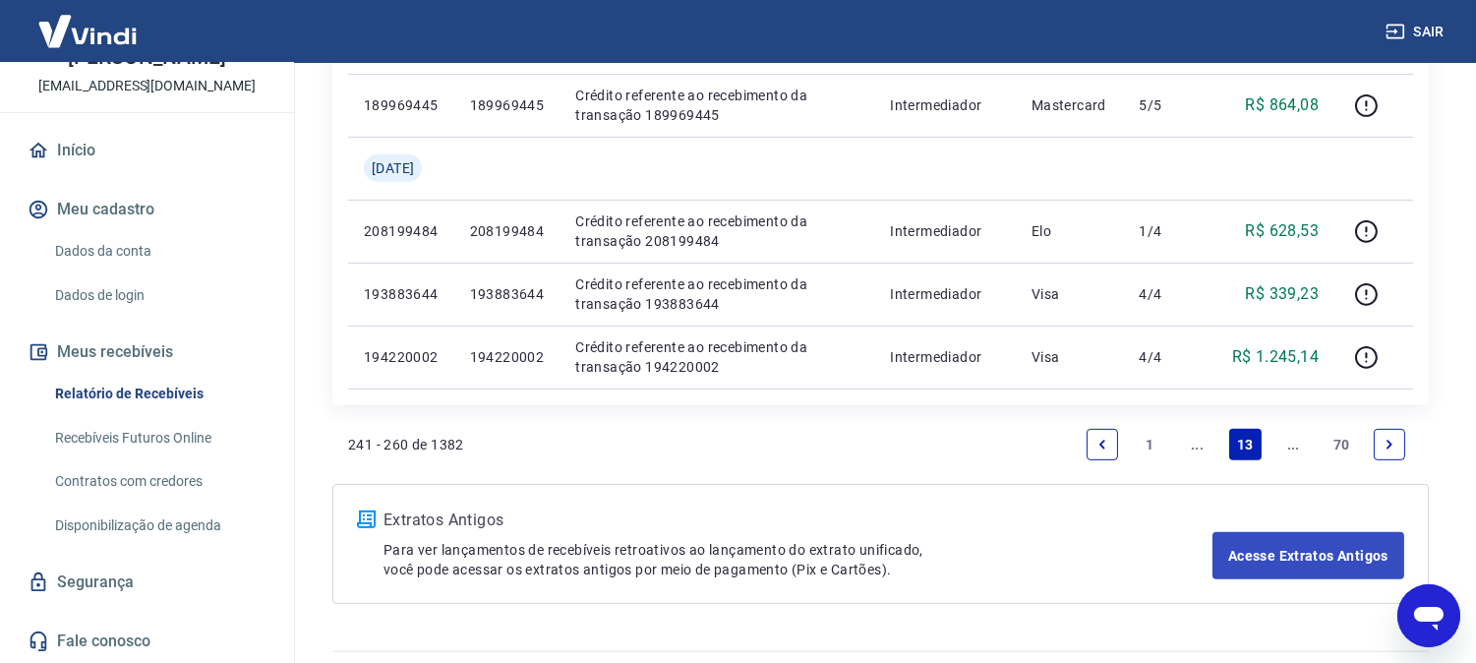
scroll to position [1571, 0]
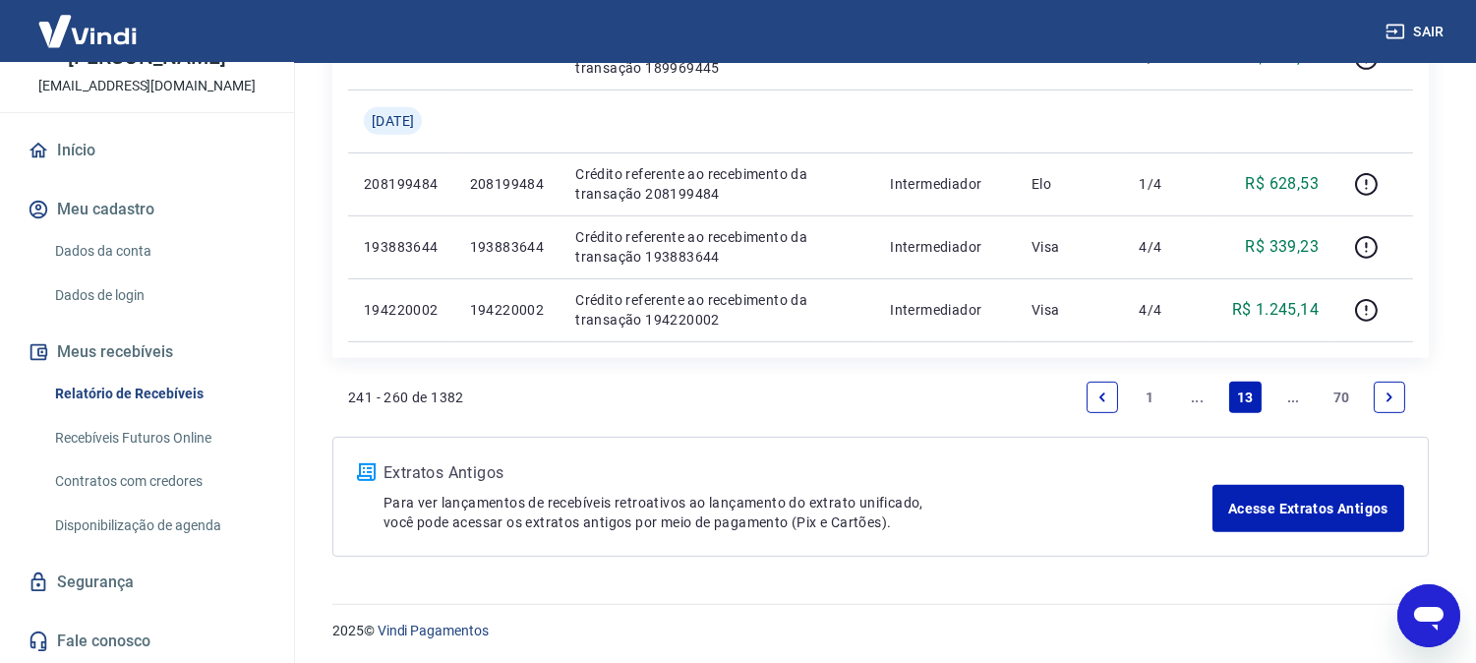
click at [1391, 394] on icon "Next page" at bounding box center [1389, 397] width 14 height 14
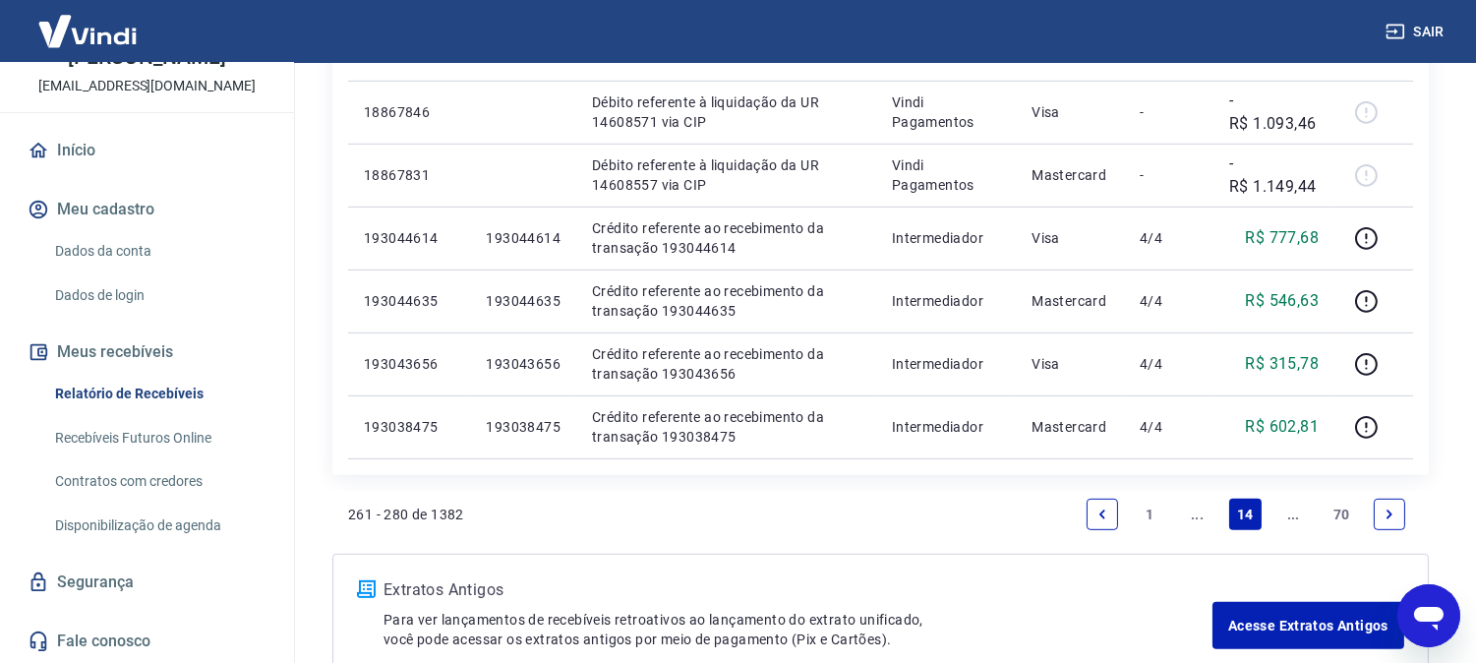
scroll to position [1761, 0]
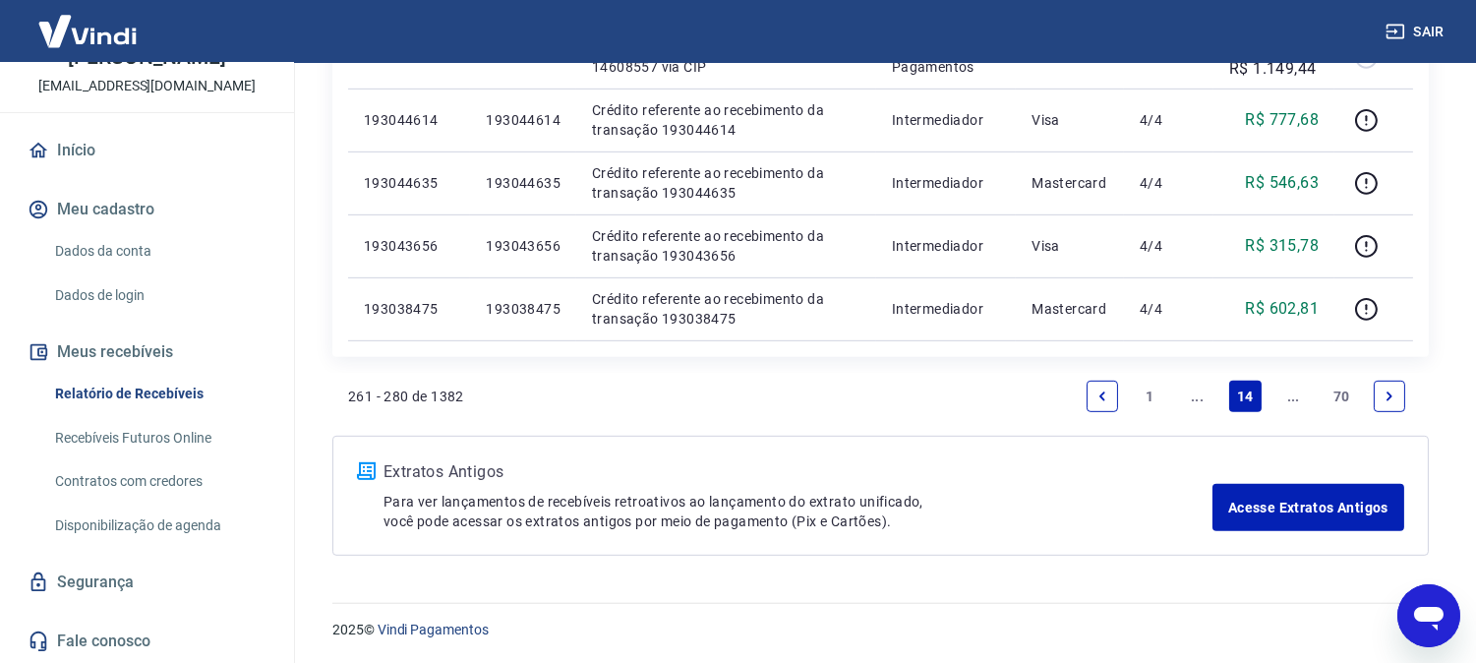
click at [1396, 386] on link "Next page" at bounding box center [1389, 395] width 31 height 31
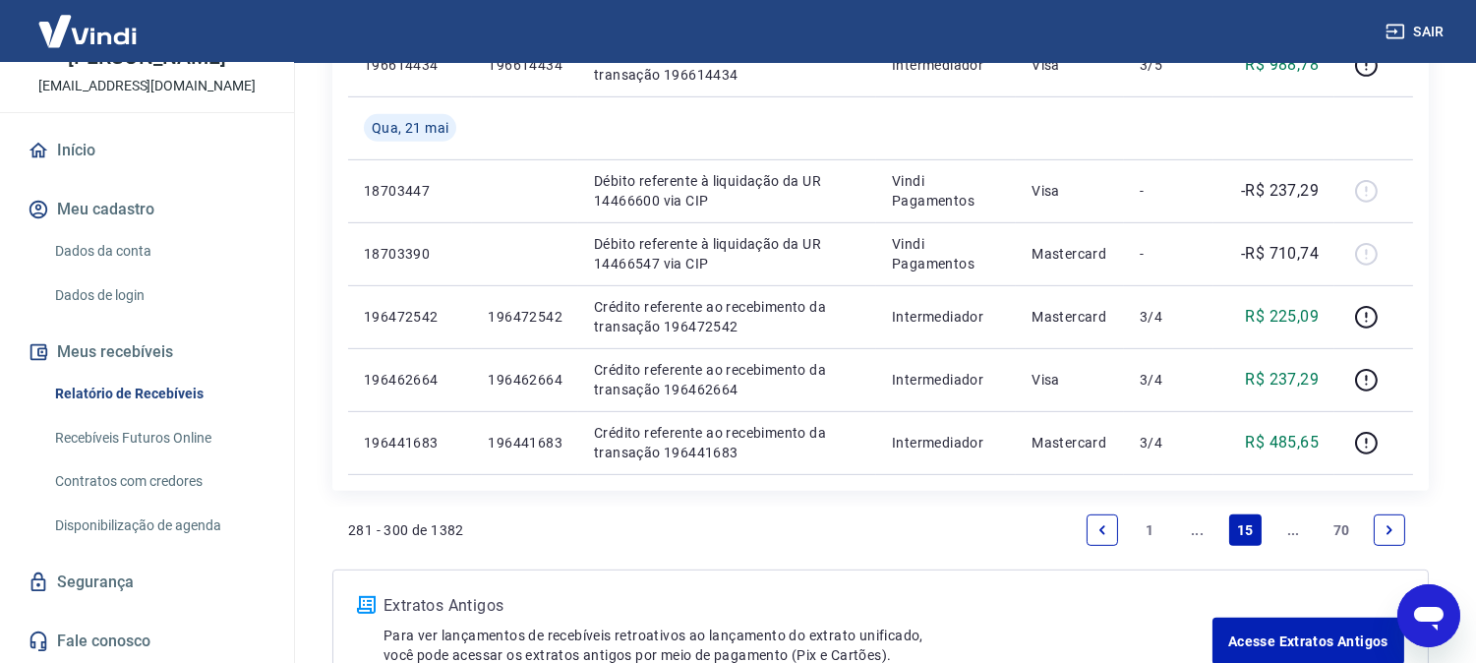
scroll to position [1698, 0]
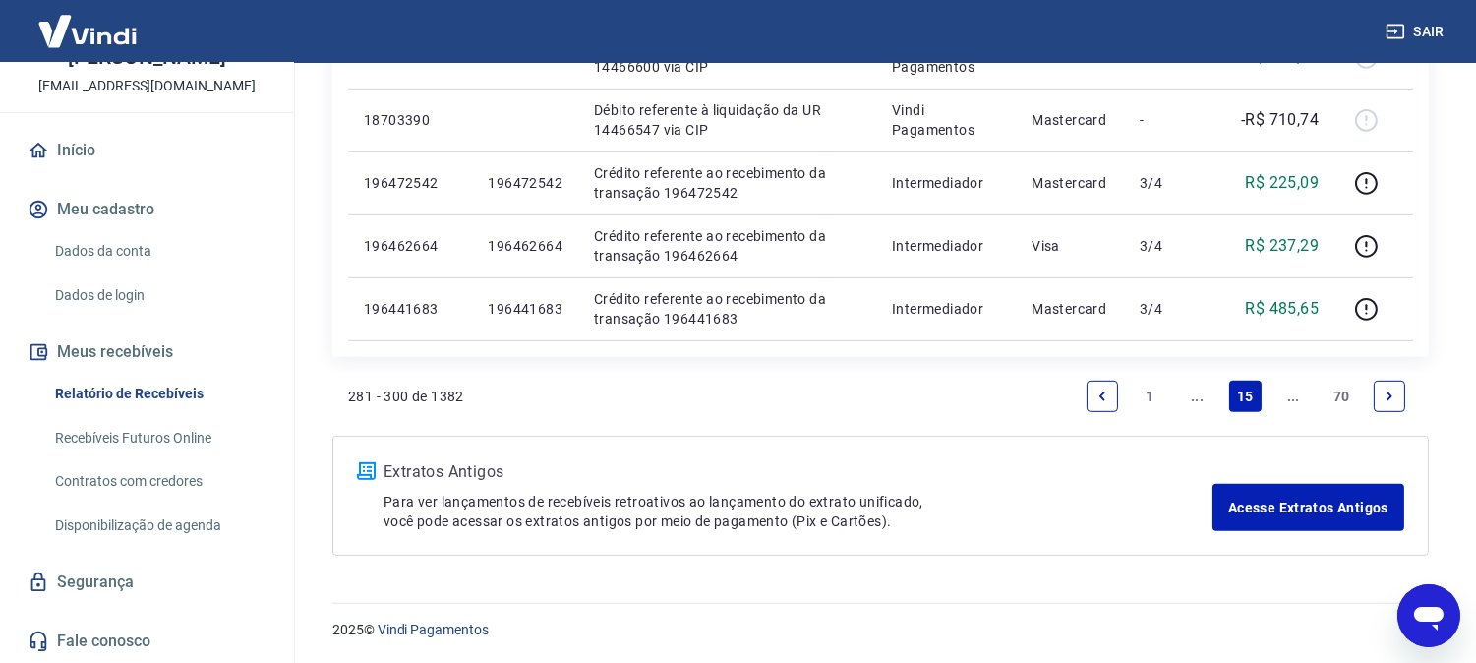
click at [1399, 397] on link "Next page" at bounding box center [1389, 395] width 31 height 31
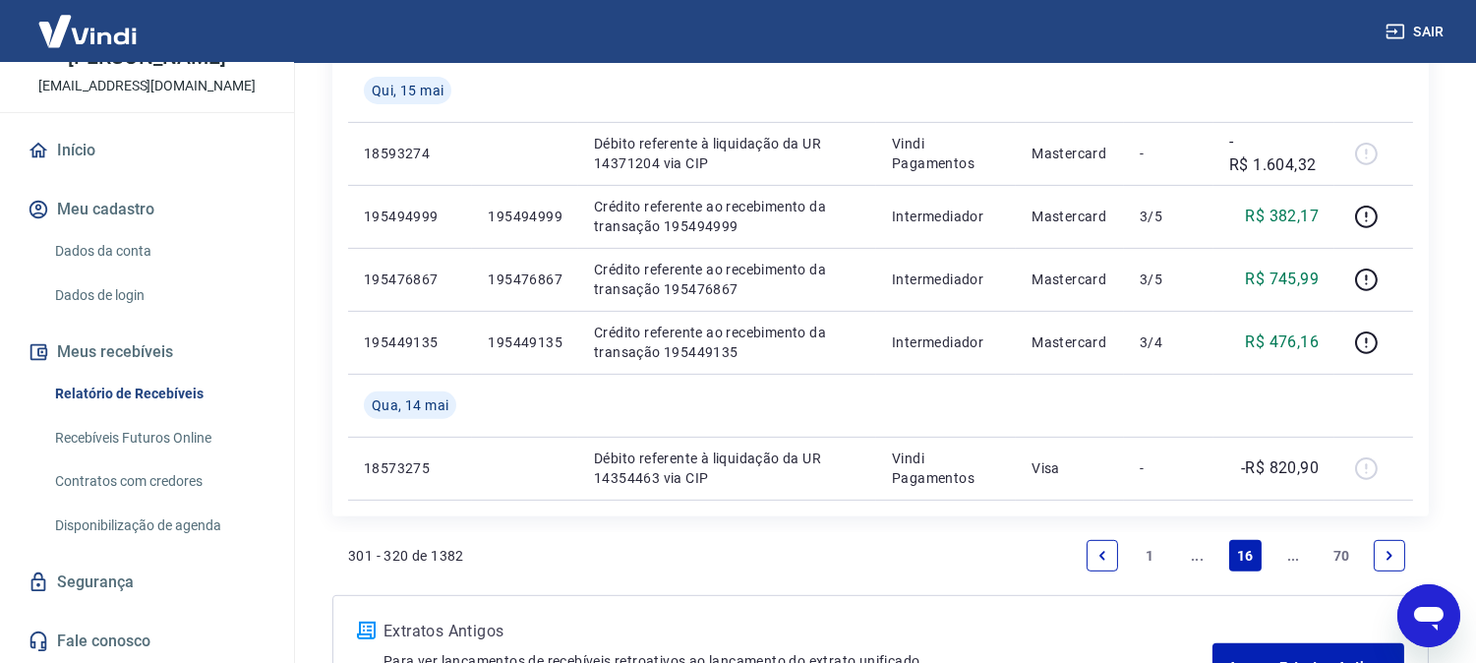
scroll to position [1638, 0]
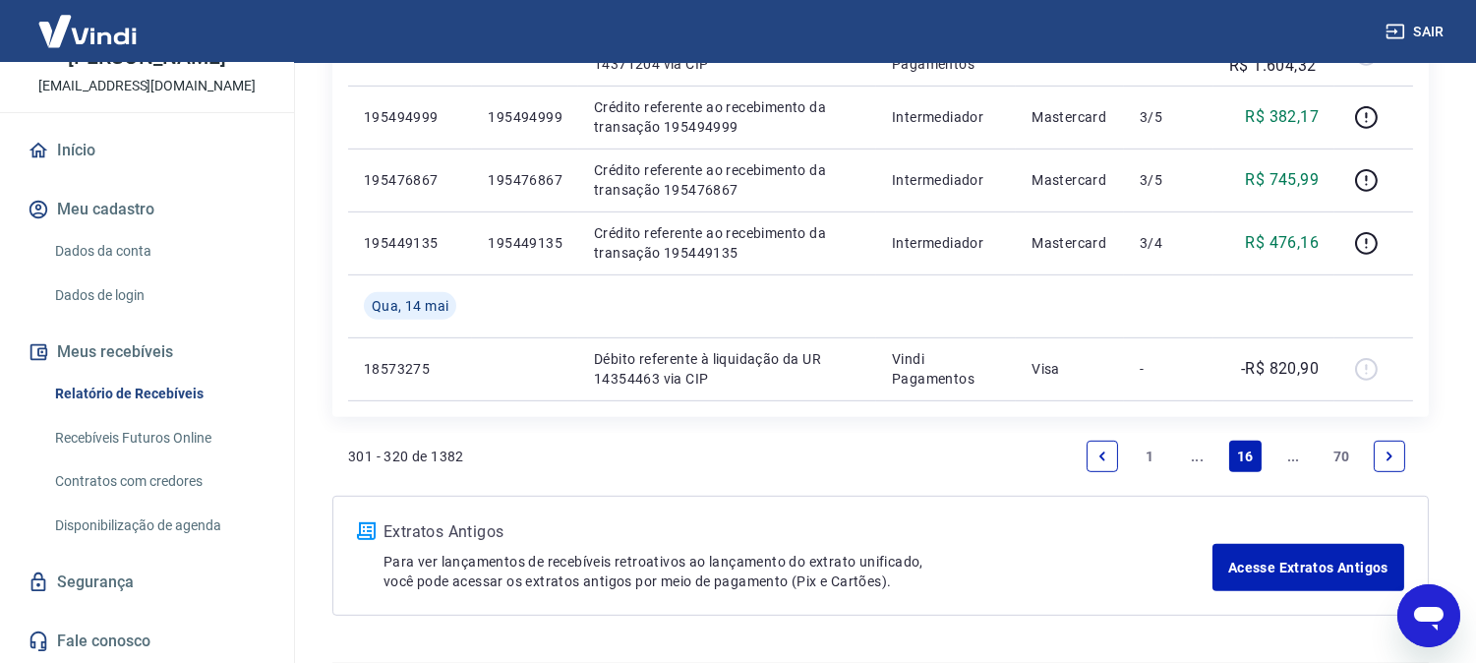
click at [1386, 443] on link "Next page" at bounding box center [1389, 455] width 31 height 31
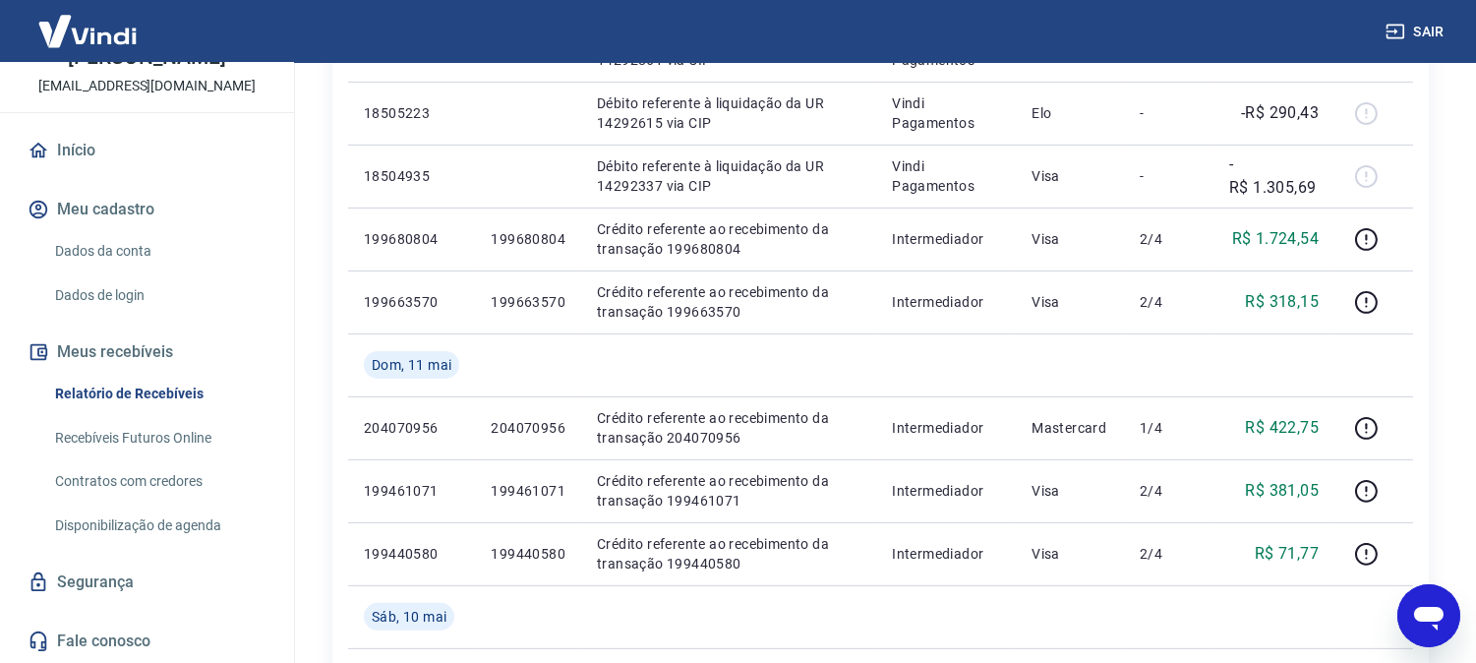
scroll to position [1635, 0]
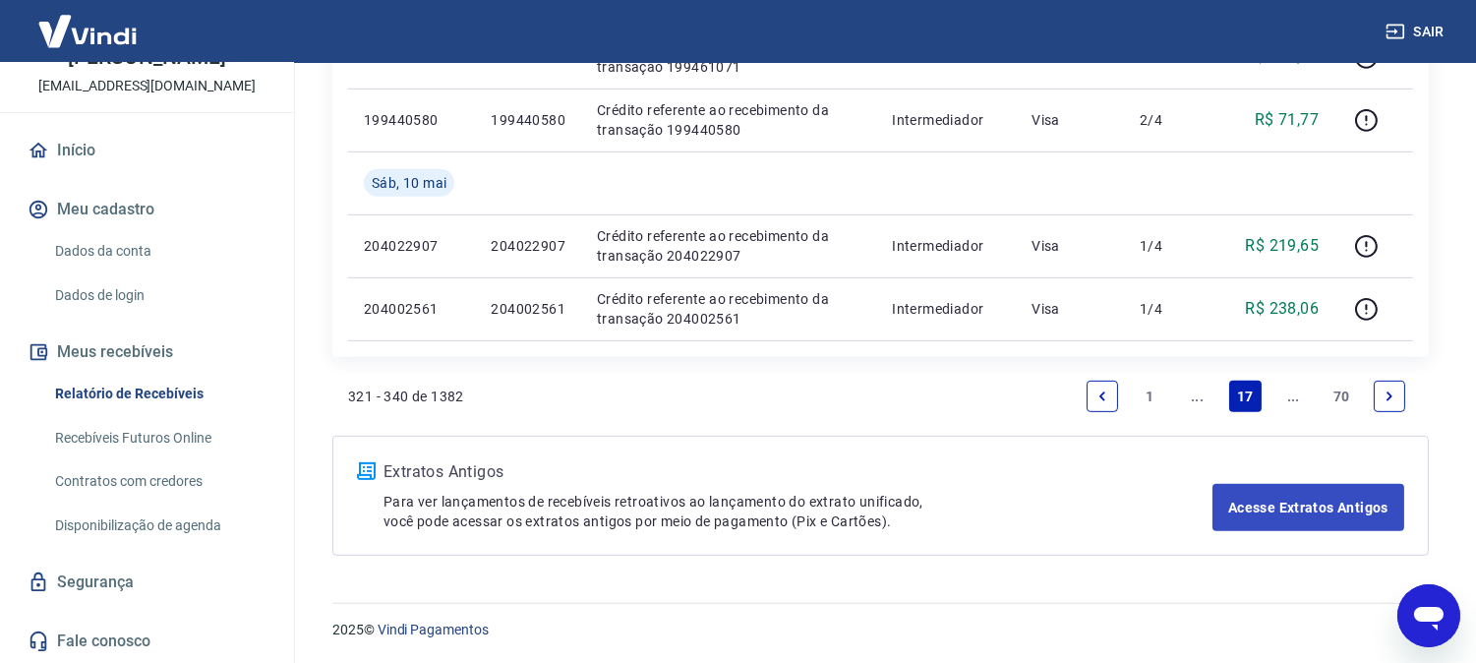
click at [1392, 395] on icon "Next page" at bounding box center [1389, 396] width 14 height 14
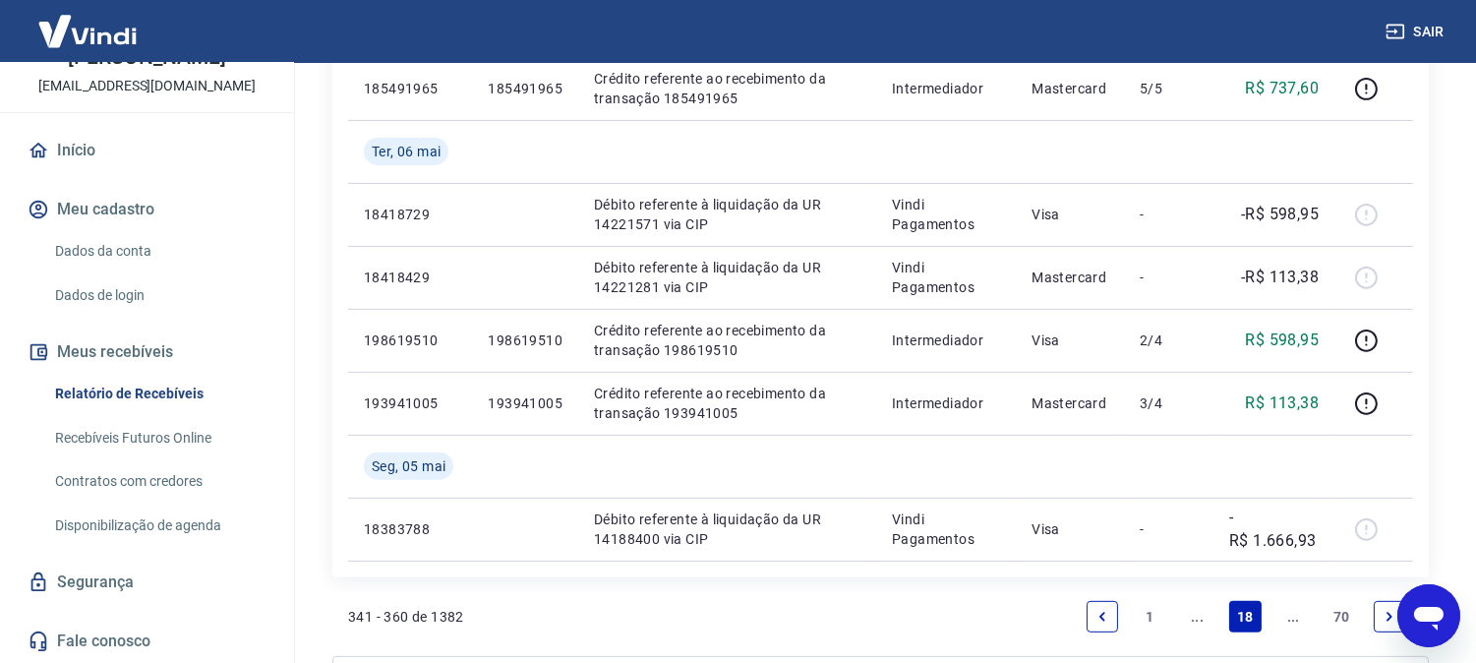
scroll to position [1698, 0]
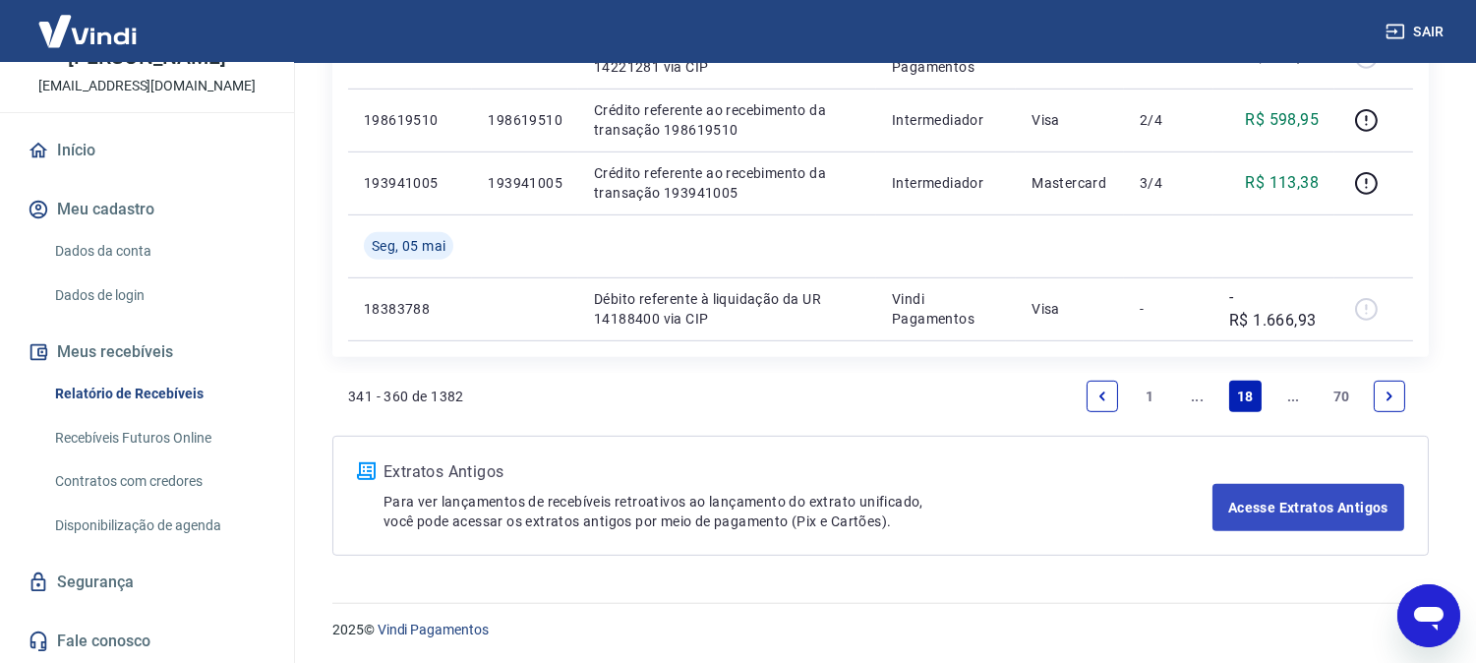
click at [1391, 397] on icon "Next page" at bounding box center [1389, 396] width 14 height 14
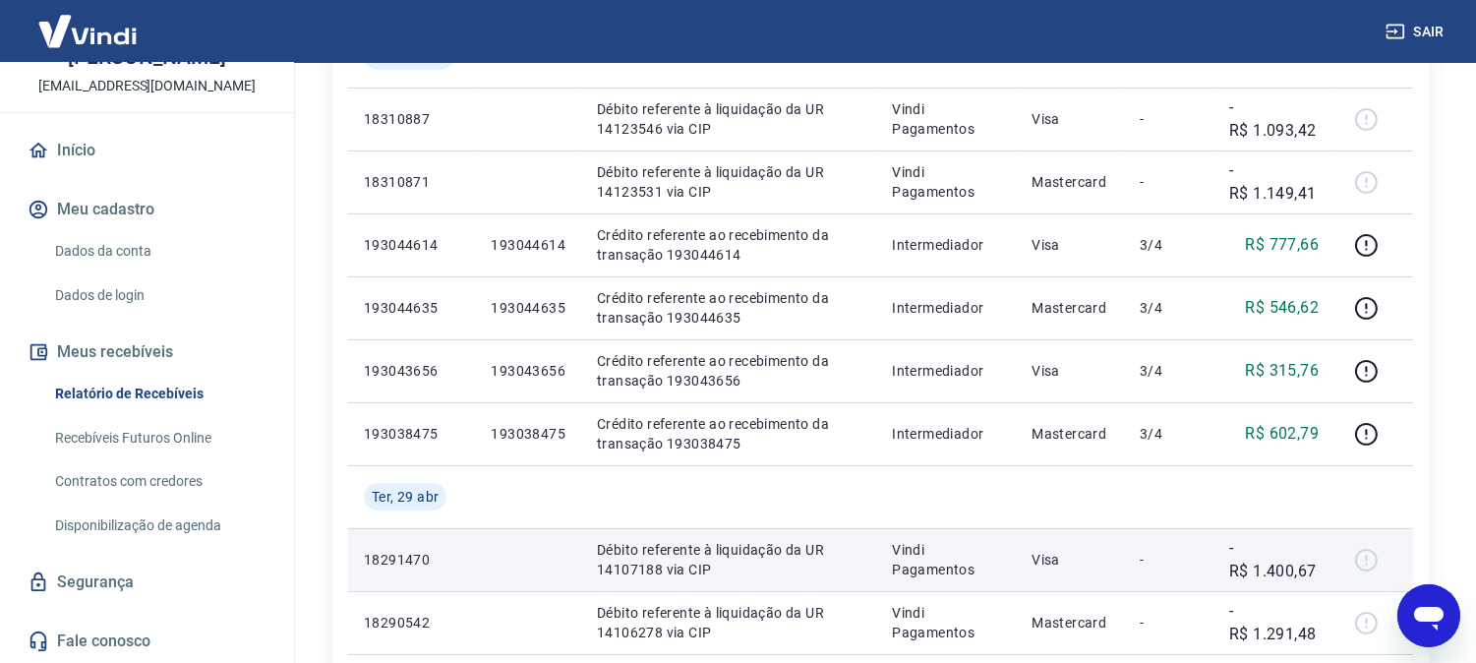
scroll to position [983, 0]
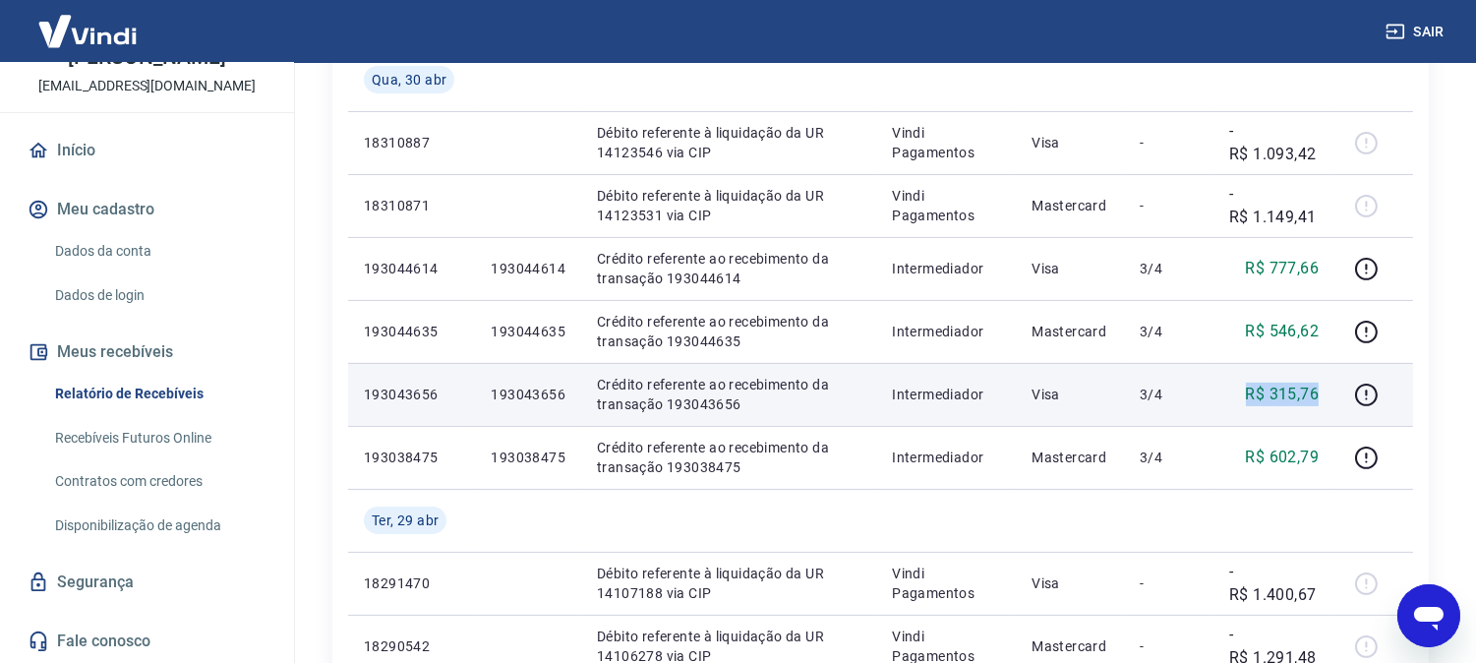
drag, startPoint x: 1221, startPoint y: 401, endPoint x: 1327, endPoint y: 388, distance: 106.9
click at [1327, 388] on td "R$ 315,76" at bounding box center [1273, 394] width 121 height 63
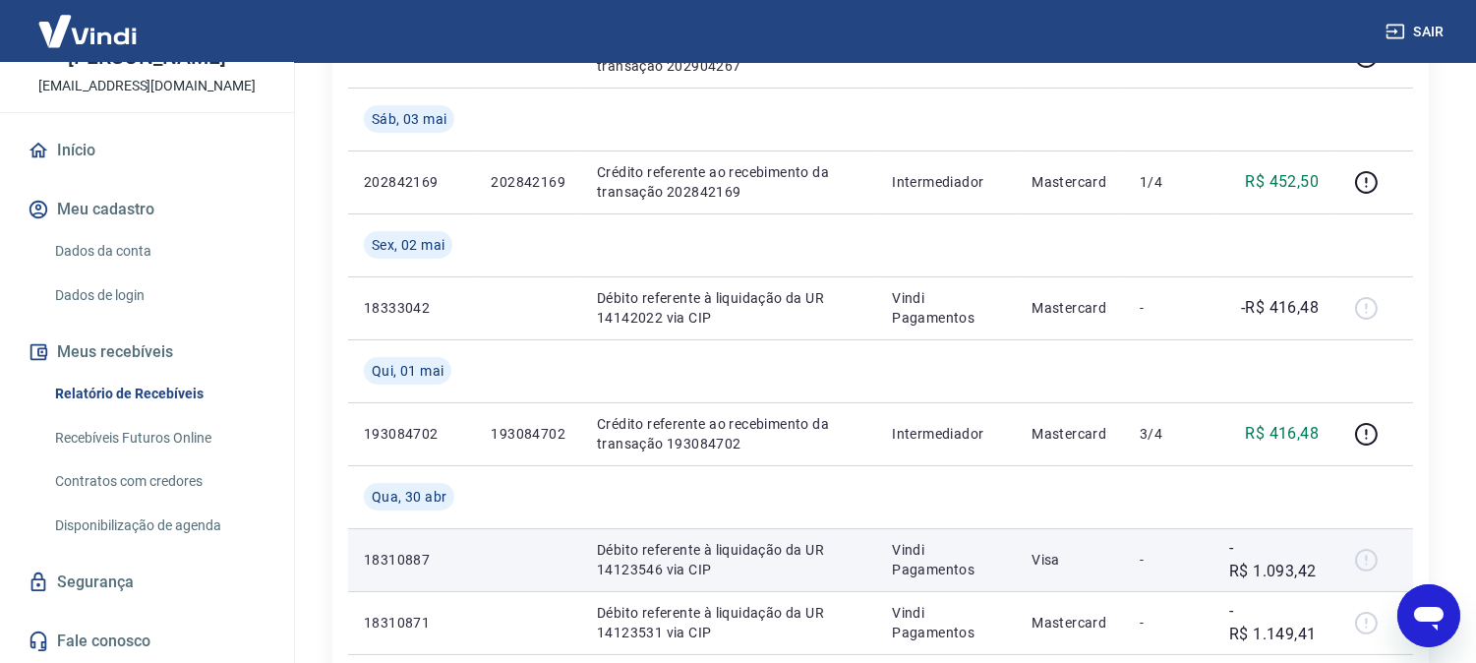
scroll to position [437, 0]
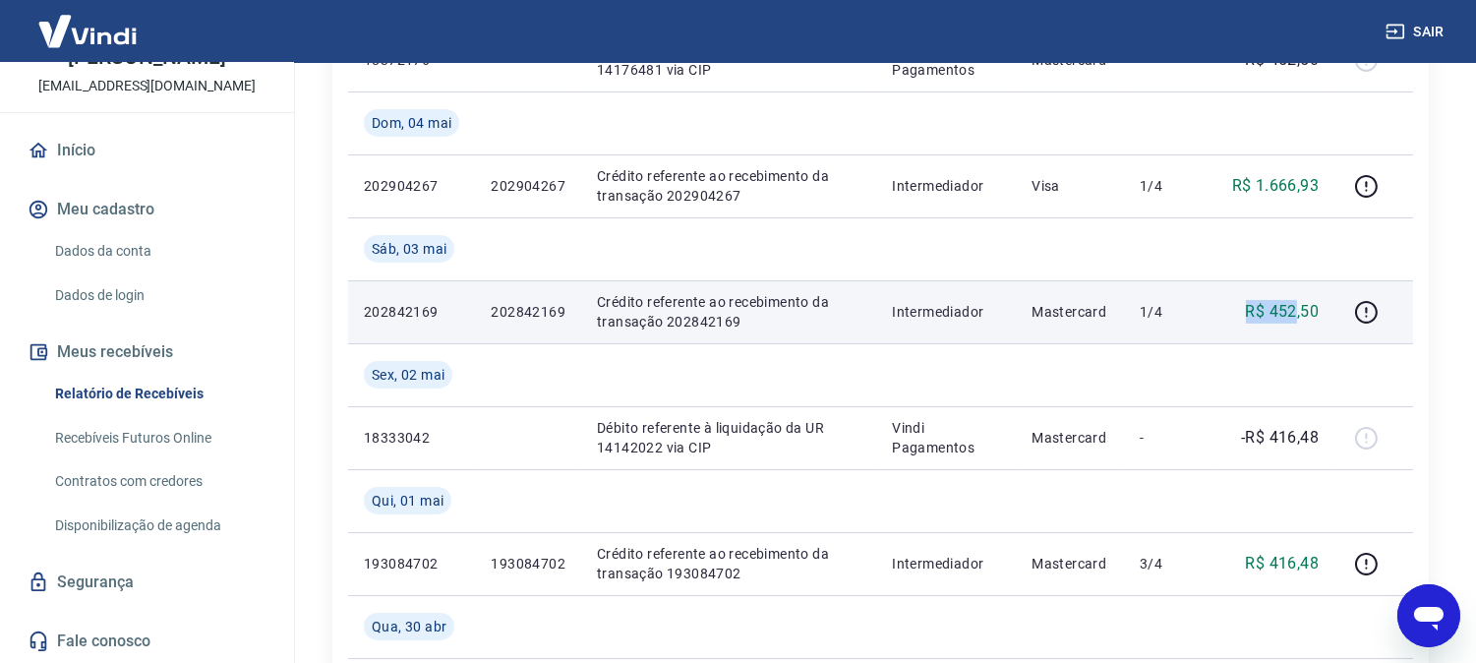
drag, startPoint x: 1219, startPoint y: 310, endPoint x: 1296, endPoint y: 313, distance: 76.7
click at [1296, 313] on td "R$ 452,50" at bounding box center [1273, 311] width 121 height 63
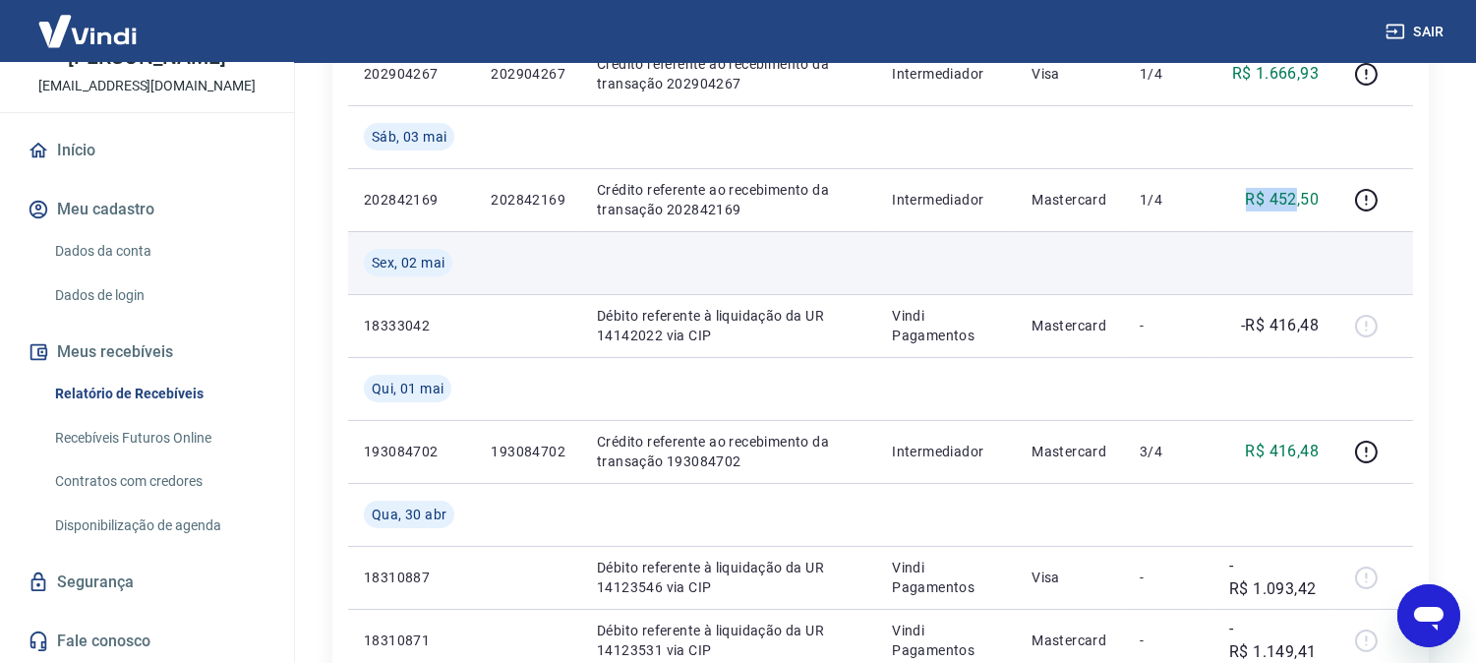
scroll to position [546, 0]
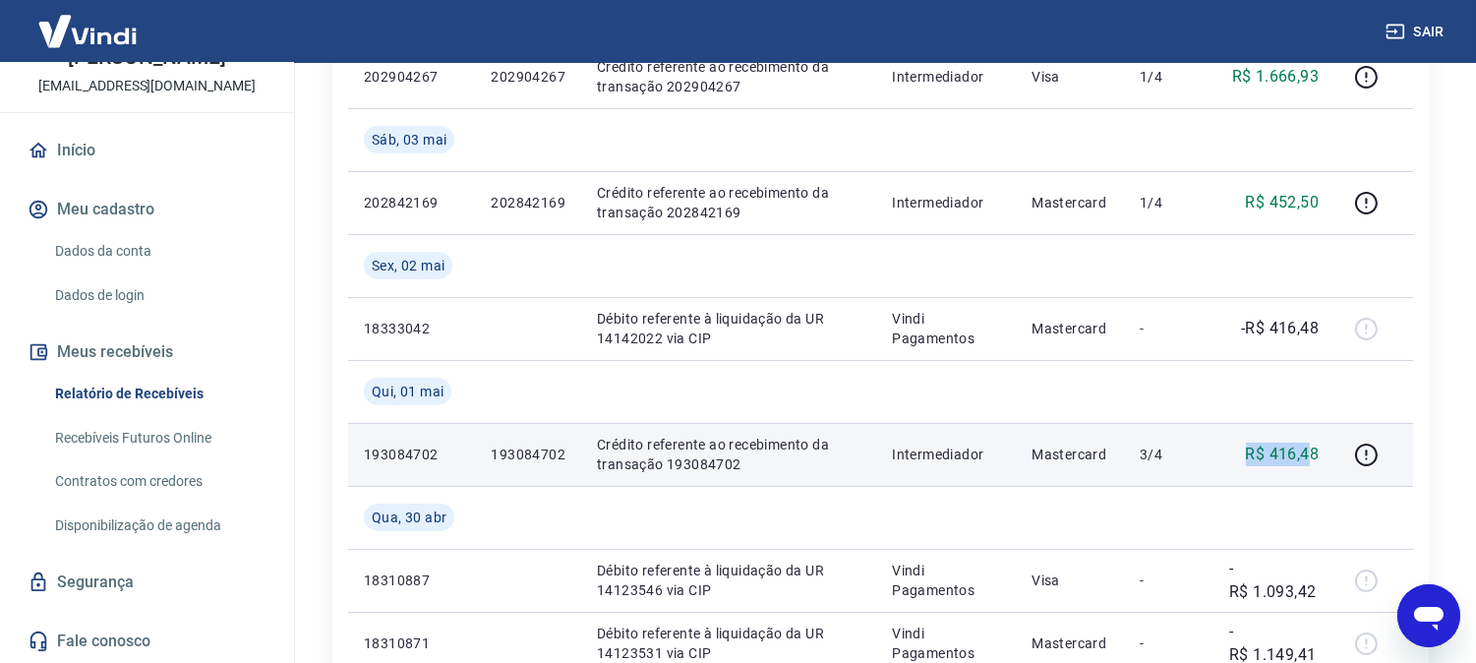
drag, startPoint x: 1230, startPoint y: 465, endPoint x: 1308, endPoint y: 455, distance: 78.3
click at [1308, 455] on div "R$ 416,48" at bounding box center [1273, 454] width 89 height 24
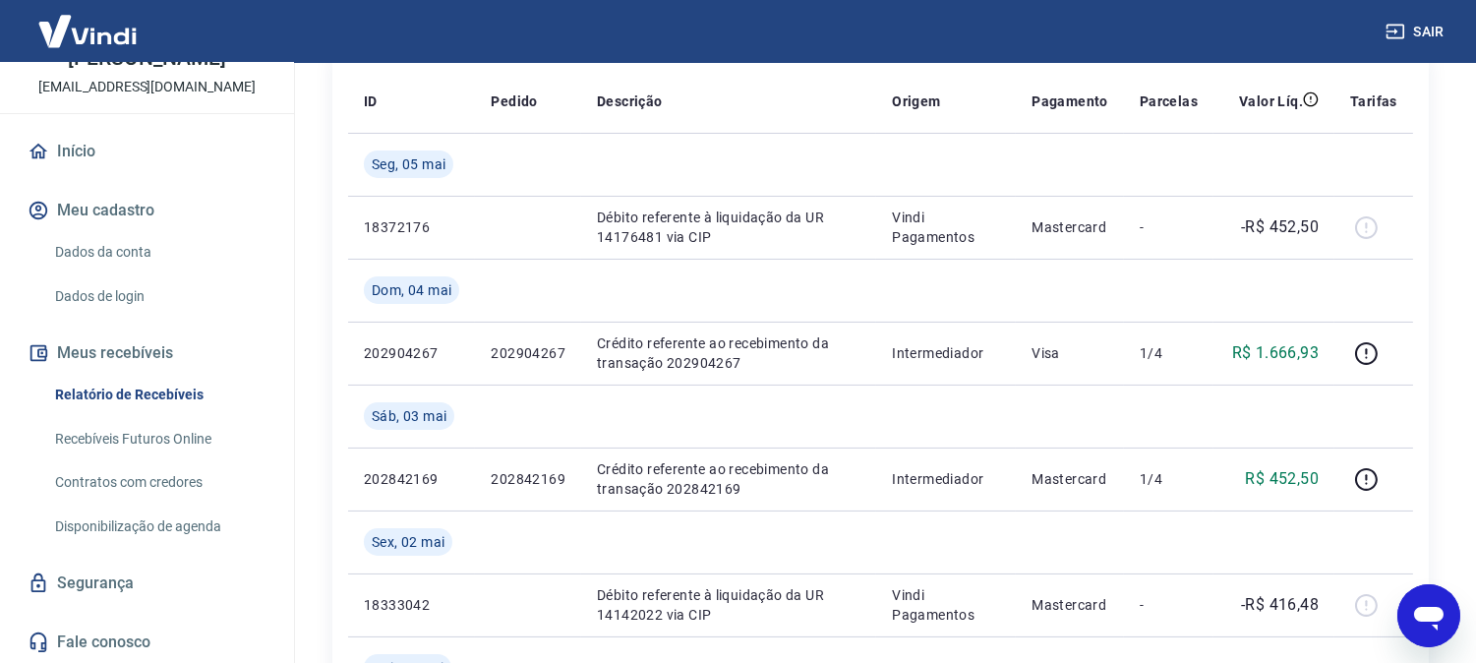
scroll to position [218, 0]
